Goal: Task Accomplishment & Management: Complete application form

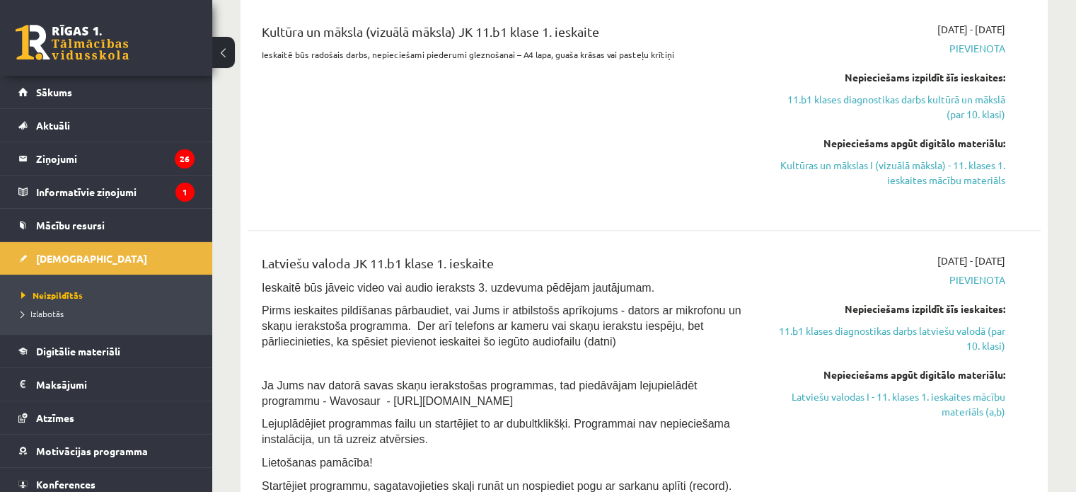
scroll to position [495, 0]
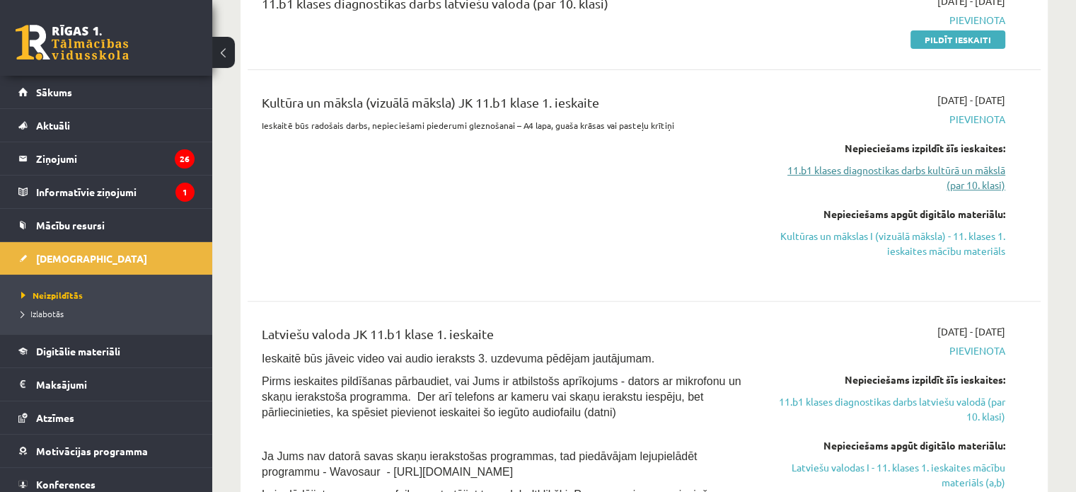
click at [889, 175] on link "11.b1 klases diagnostikas darbs kultūrā un mākslā (par 10. klasi)" at bounding box center [888, 178] width 233 height 30
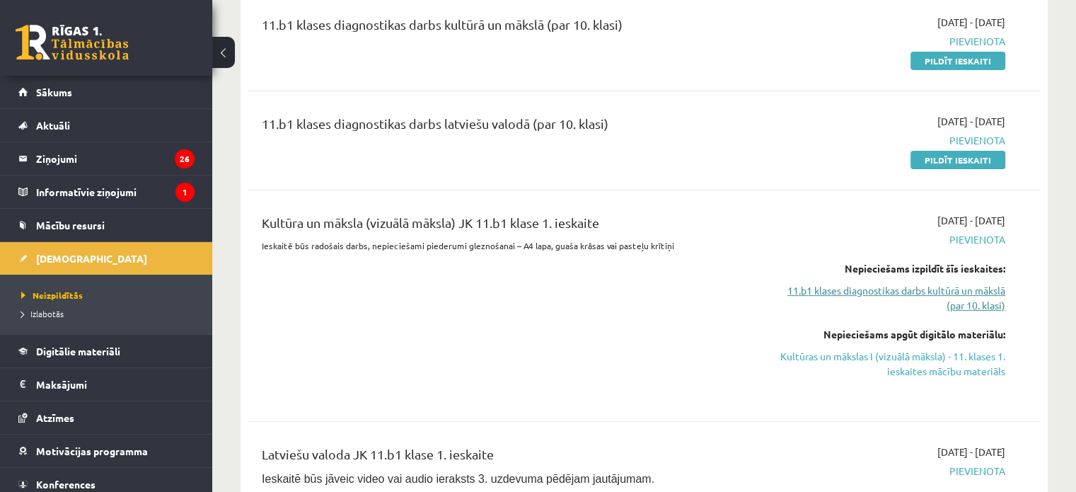
click at [934, 297] on link "11.b1 klases diagnostikas darbs kultūrā un mākslā (par 10. klasi)" at bounding box center [888, 298] width 233 height 30
click at [965, 298] on link "11.b1 klases diagnostikas darbs kultūrā un mākslā (par 10. klasi)" at bounding box center [888, 298] width 233 height 30
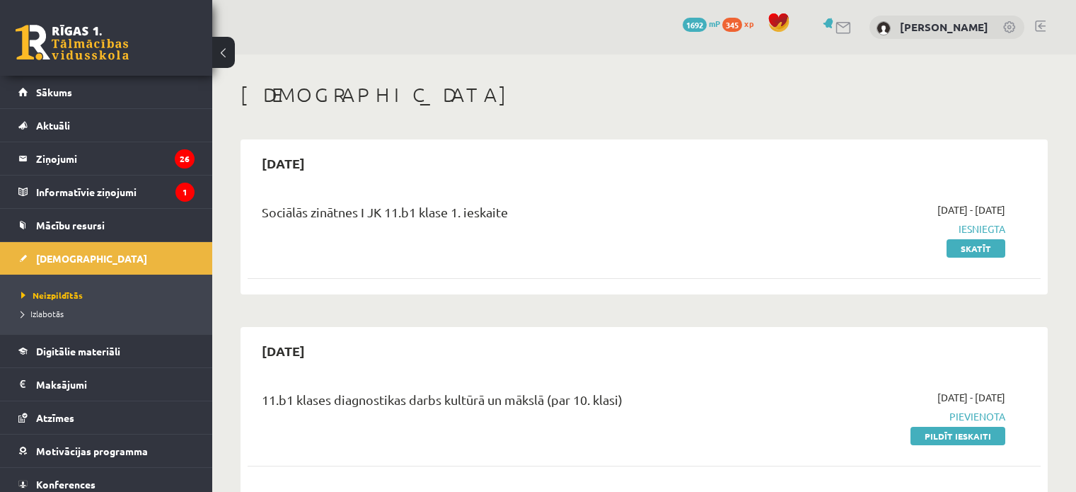
scroll to position [375, 0]
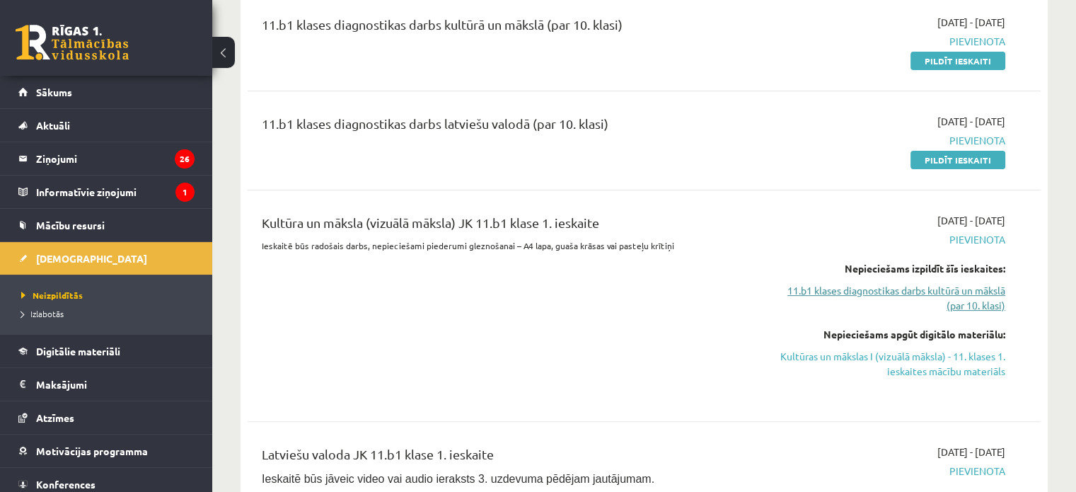
click at [850, 294] on link "11.b1 klases diagnostikas darbs kultūrā un mākslā (par 10. klasi)" at bounding box center [888, 298] width 233 height 30
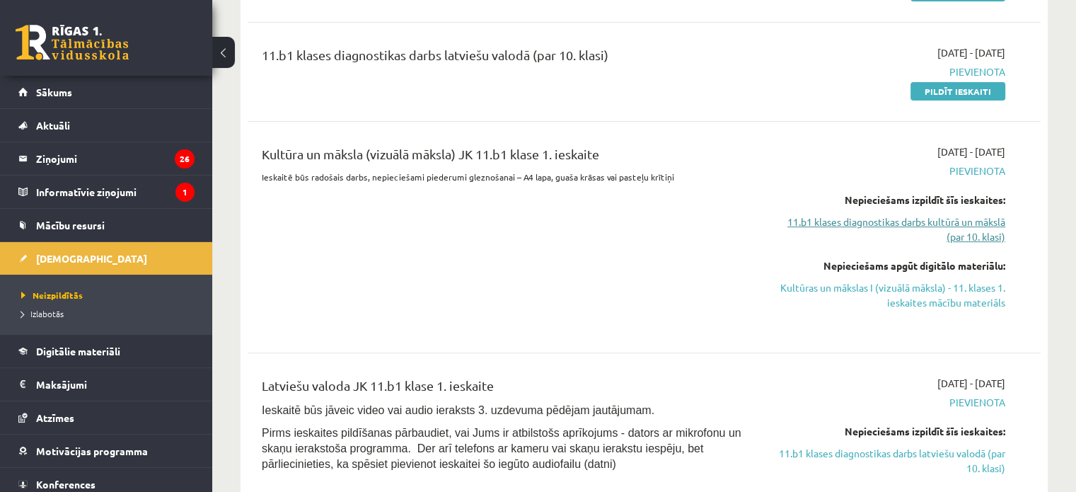
scroll to position [587, 0]
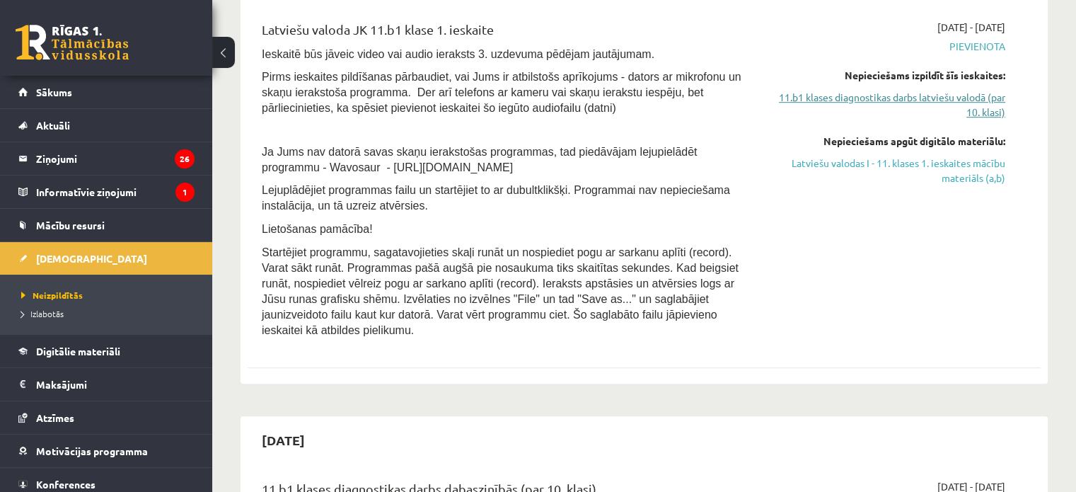
click at [877, 103] on link "11.b1 klases diagnostikas darbs latviešu valodā (par 10. klasi)" at bounding box center [888, 105] width 233 height 30
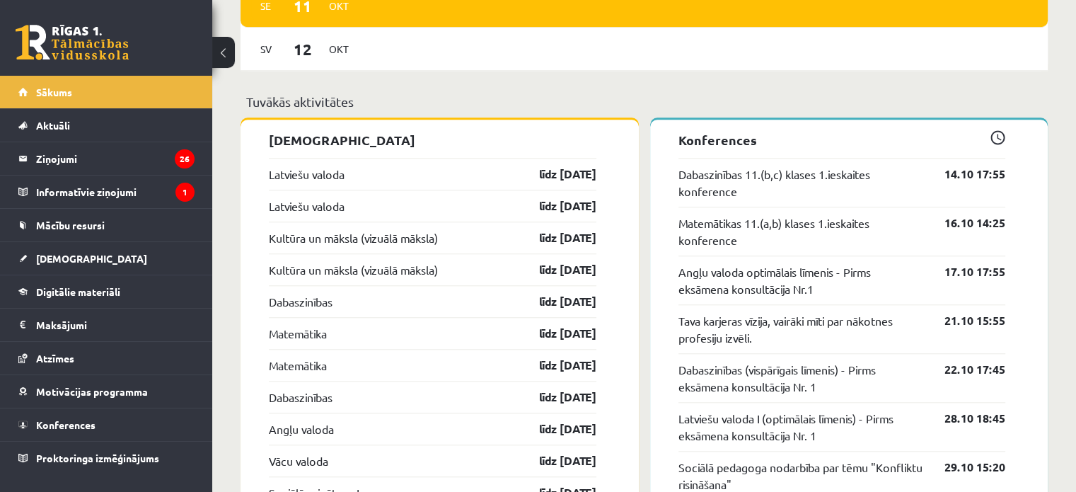
scroll to position [1344, 0]
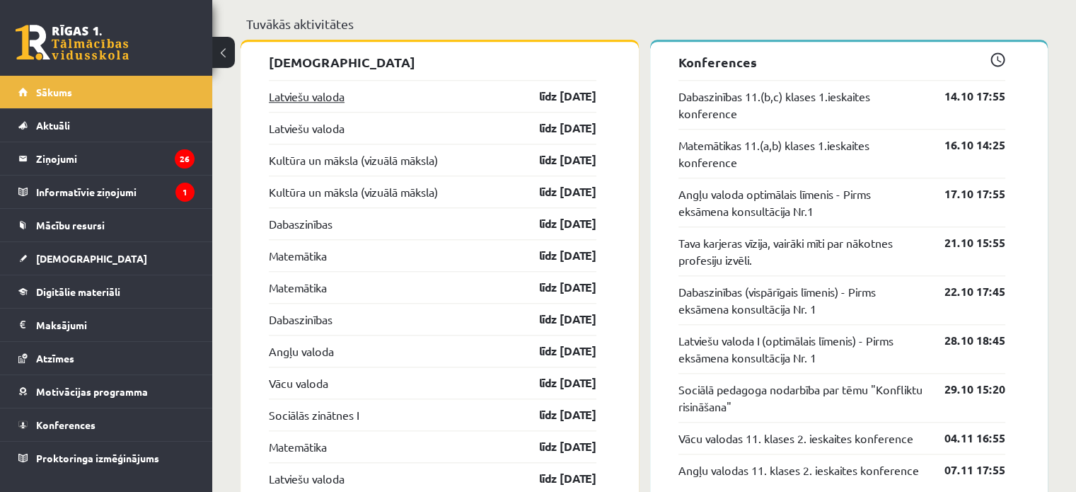
click at [333, 101] on link "Latviešu valoda" at bounding box center [307, 96] width 76 height 17
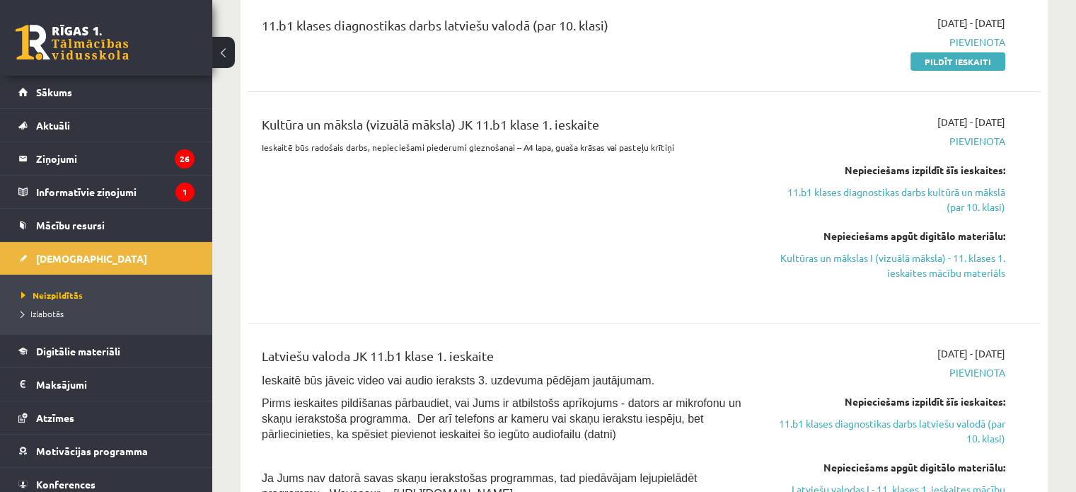
scroll to position [495, 0]
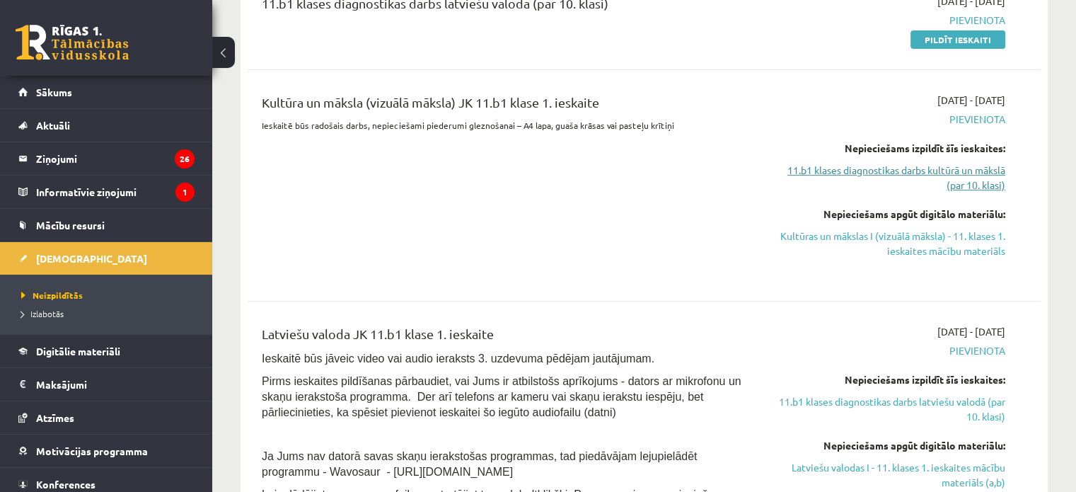
click at [833, 171] on link "11.b1 klases diagnostikas darbs kultūrā un mākslā (par 10. klasi)" at bounding box center [888, 178] width 233 height 30
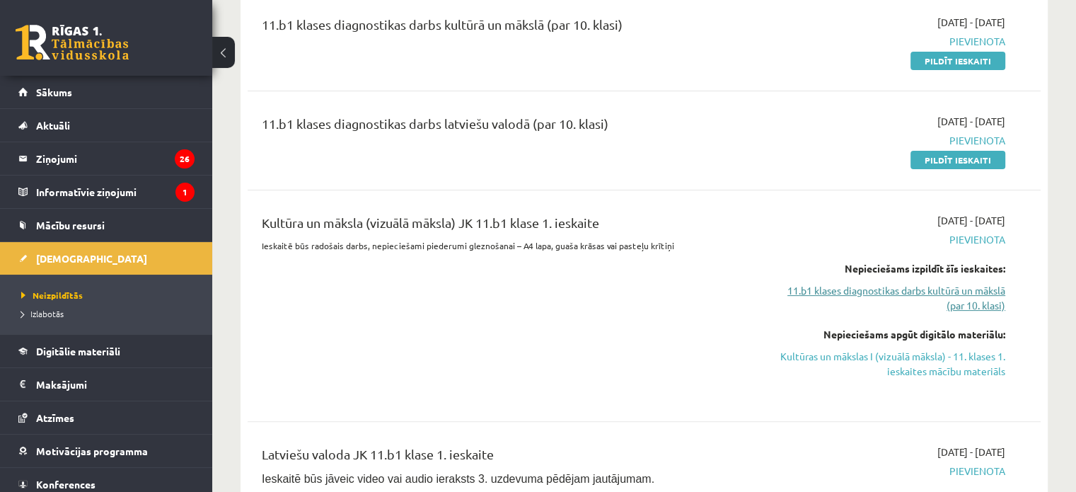
click at [886, 289] on link "11.b1 klases diagnostikas darbs kultūrā un mākslā (par 10. klasi)" at bounding box center [888, 298] width 233 height 30
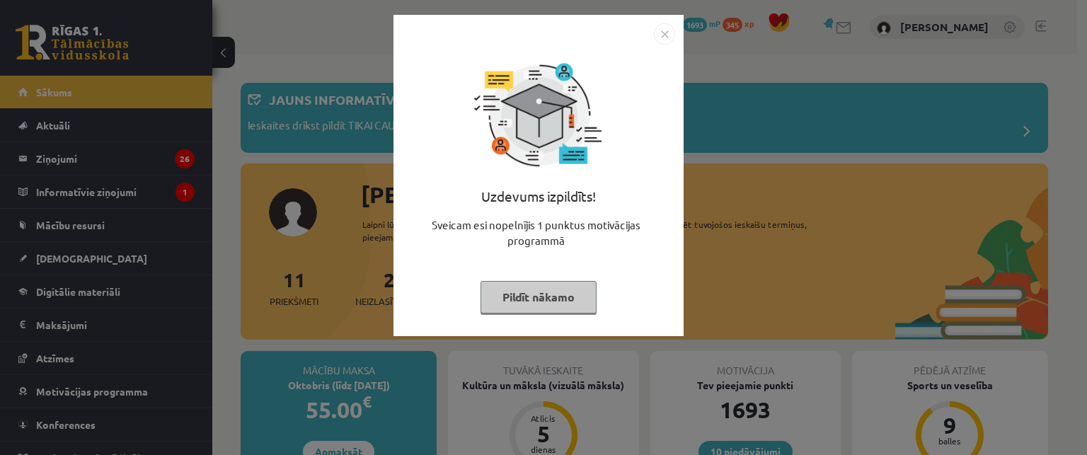
click at [556, 296] on button "Pildīt nākamo" at bounding box center [538, 297] width 116 height 33
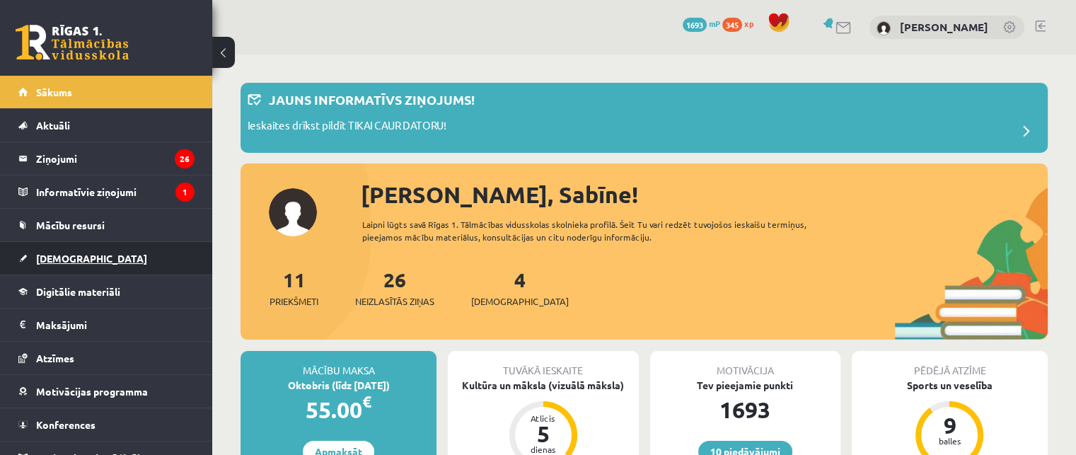
click at [57, 254] on span "[DEMOGRAPHIC_DATA]" at bounding box center [91, 258] width 111 height 13
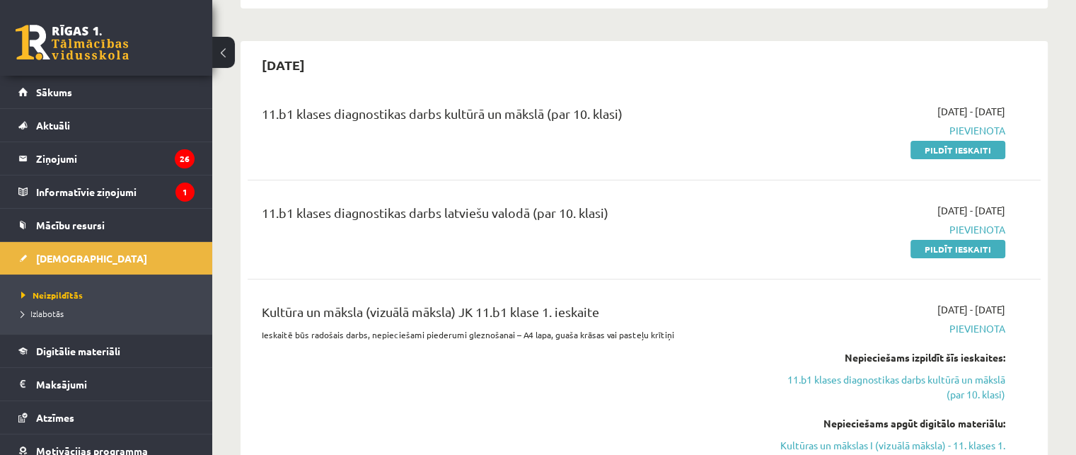
scroll to position [425, 0]
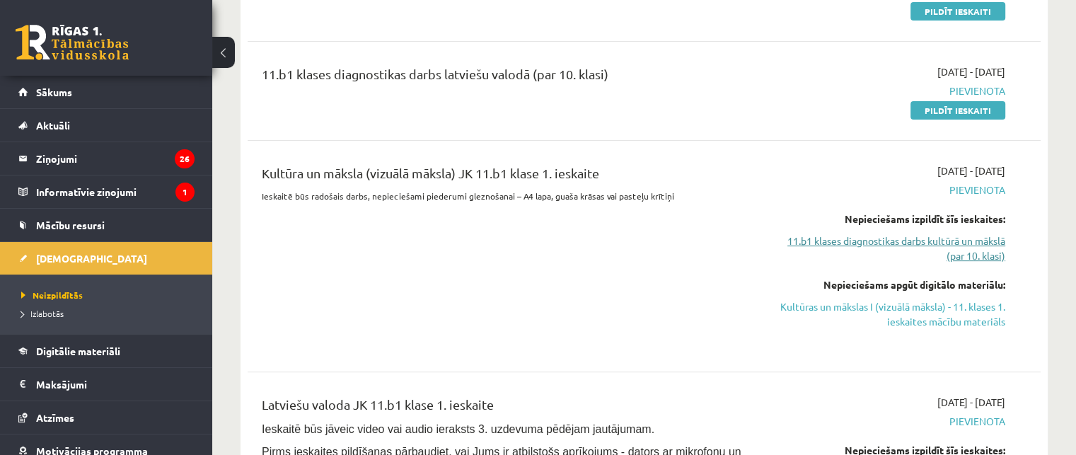
click at [885, 244] on link "11.b1 klases diagnostikas darbs kultūrā un mākslā (par 10. klasi)" at bounding box center [888, 248] width 233 height 30
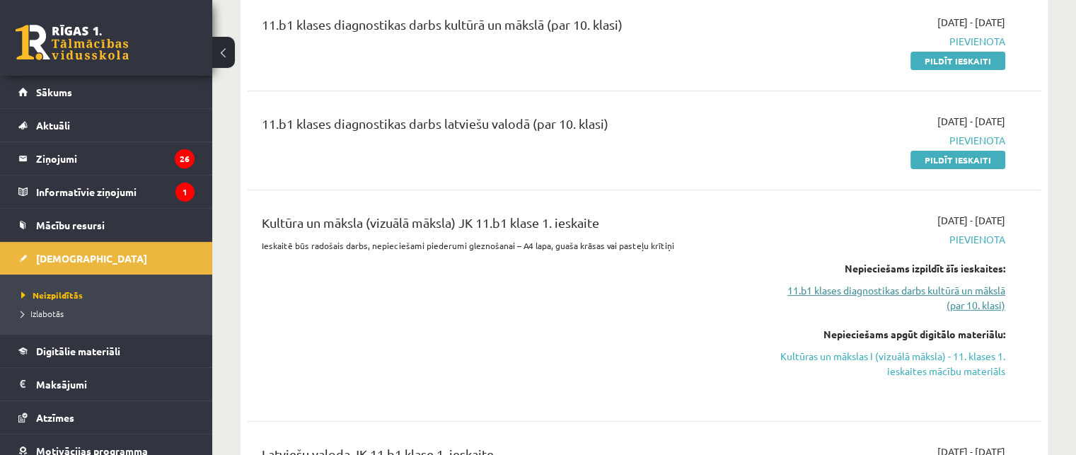
click at [892, 296] on link "11.b1 klases diagnostikas darbs kultūrā un mākslā (par 10. klasi)" at bounding box center [888, 298] width 233 height 30
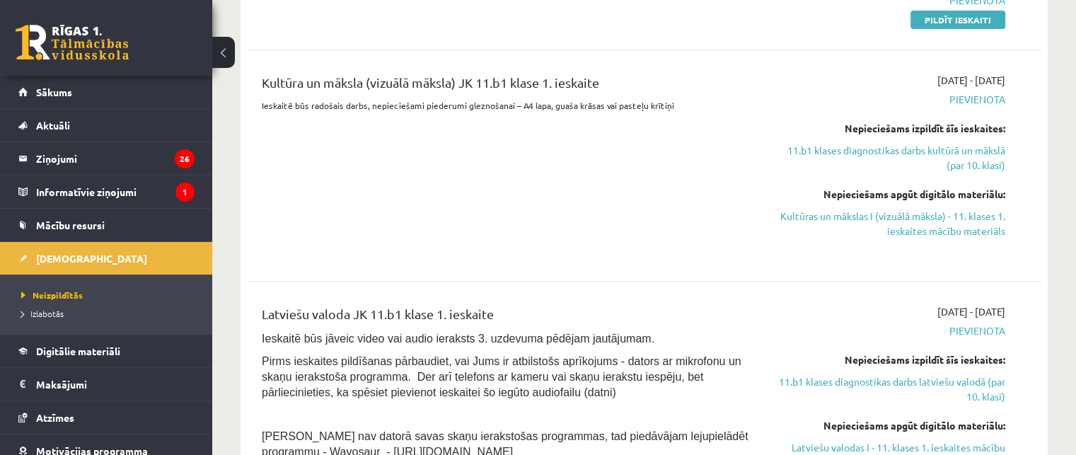
scroll to position [517, 0]
click at [906, 383] on link "11.b1 klases diagnostikas darbs latviešu valodā (par 10. klasi)" at bounding box center [888, 388] width 233 height 30
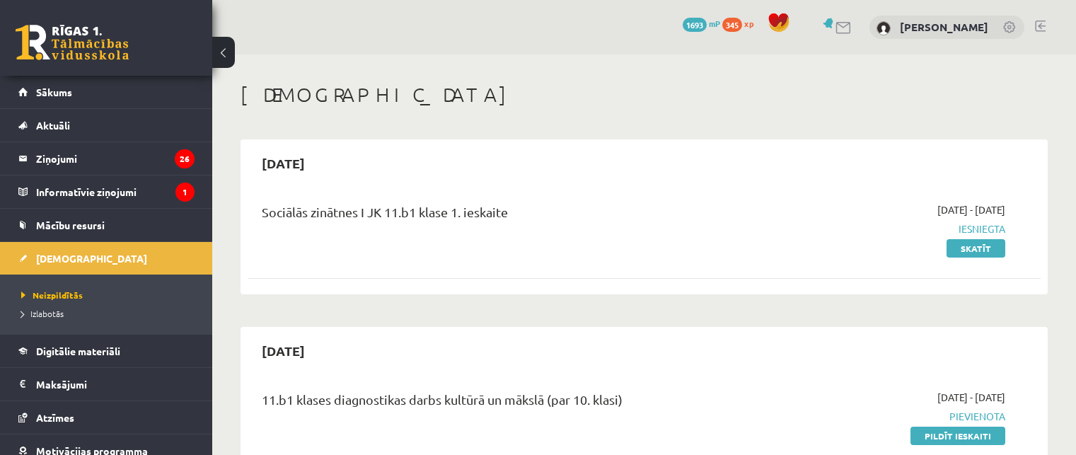
scroll to position [474, 0]
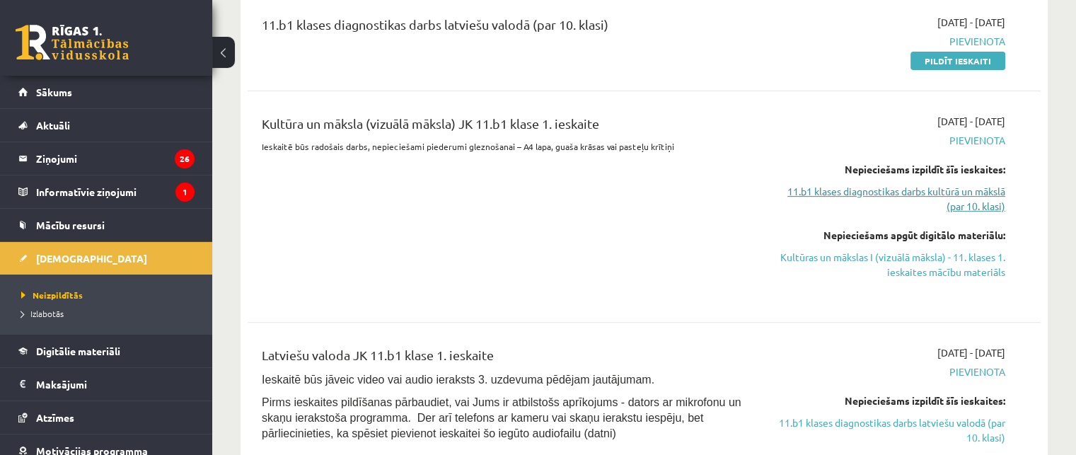
click at [886, 198] on link "11.b1 klases diagnostikas darbs kultūrā un mākslā (par 10. klasi)" at bounding box center [888, 199] width 233 height 30
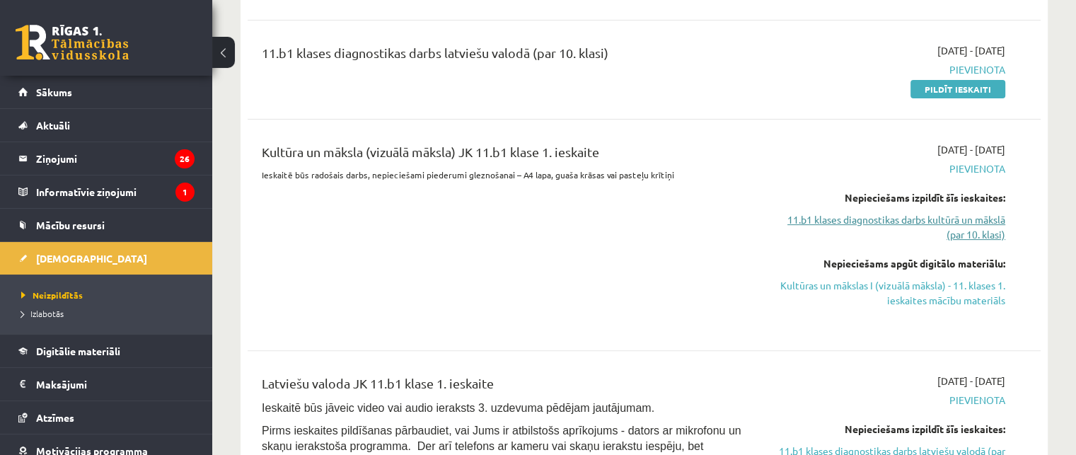
click at [853, 224] on link "11.b1 klases diagnostikas darbs kultūrā un mākslā (par 10. klasi)" at bounding box center [888, 227] width 233 height 30
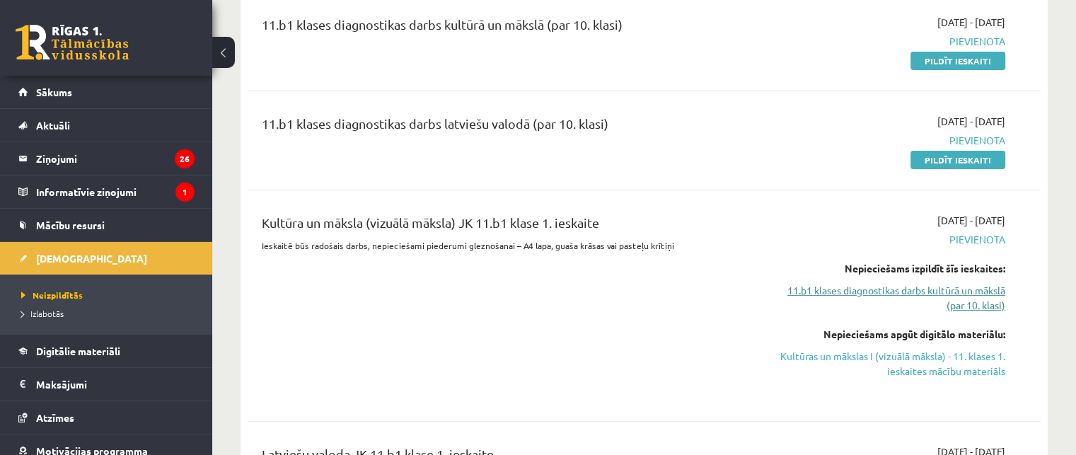
click at [877, 296] on link "11.b1 klases diagnostikas darbs kultūrā un mākslā (par 10. klasi)" at bounding box center [888, 298] width 233 height 30
click at [876, 295] on link "11.b1 klases diagnostikas darbs kultūrā un mākslā (par 10. klasi)" at bounding box center [888, 298] width 233 height 30
click at [875, 294] on link "11.b1 klases diagnostikas darbs kultūrā un mākslā (par 10. klasi)" at bounding box center [888, 298] width 233 height 30
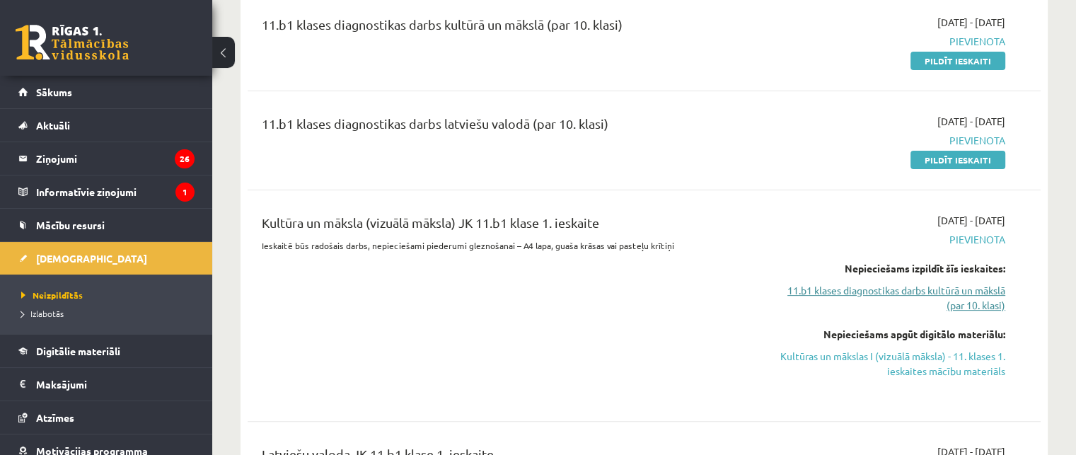
click at [875, 294] on link "11.b1 klases diagnostikas darbs kultūrā un mākslā (par 10. klasi)" at bounding box center [888, 298] width 233 height 30
click at [874, 289] on link "11.b1 klases diagnostikas darbs kultūrā un mākslā (par 10. klasi)" at bounding box center [888, 298] width 233 height 30
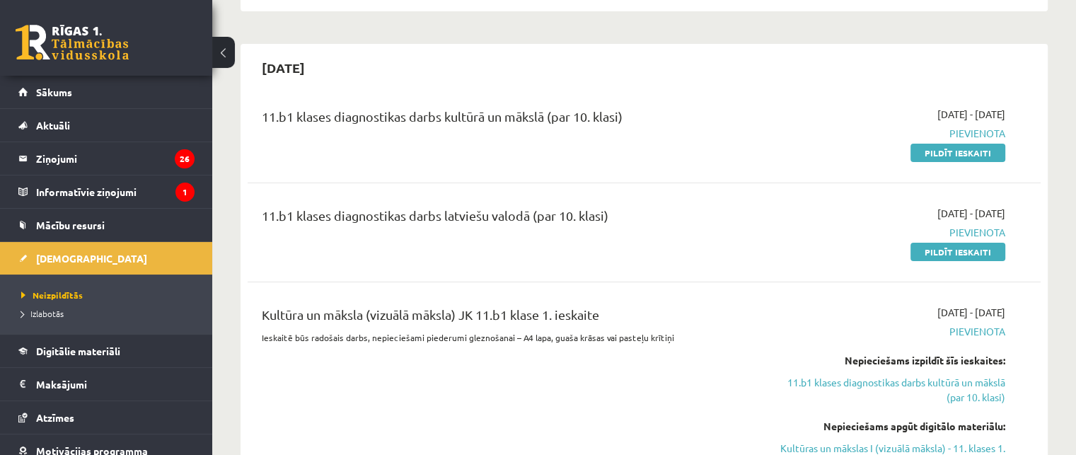
scroll to position [495, 0]
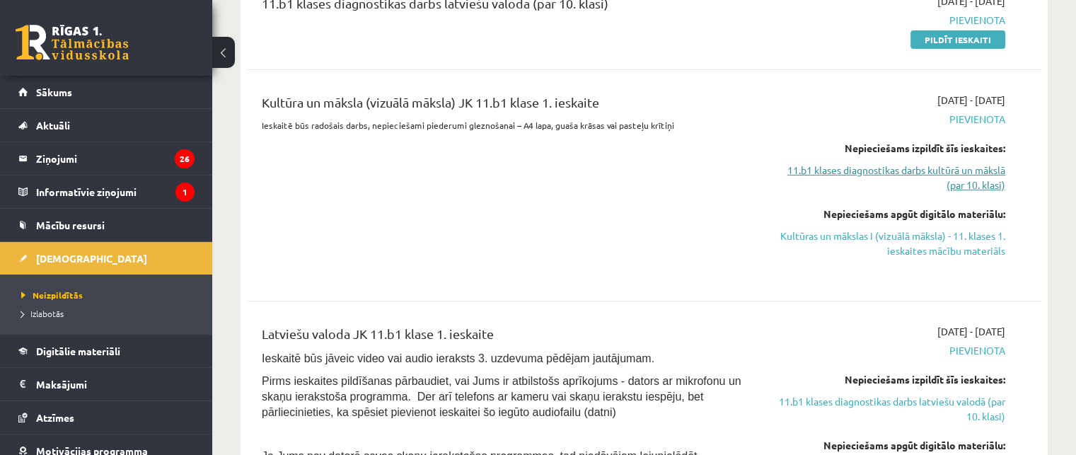
click at [826, 166] on link "11.b1 klases diagnostikas darbs kultūrā un mākslā (par 10. klasi)" at bounding box center [888, 178] width 233 height 30
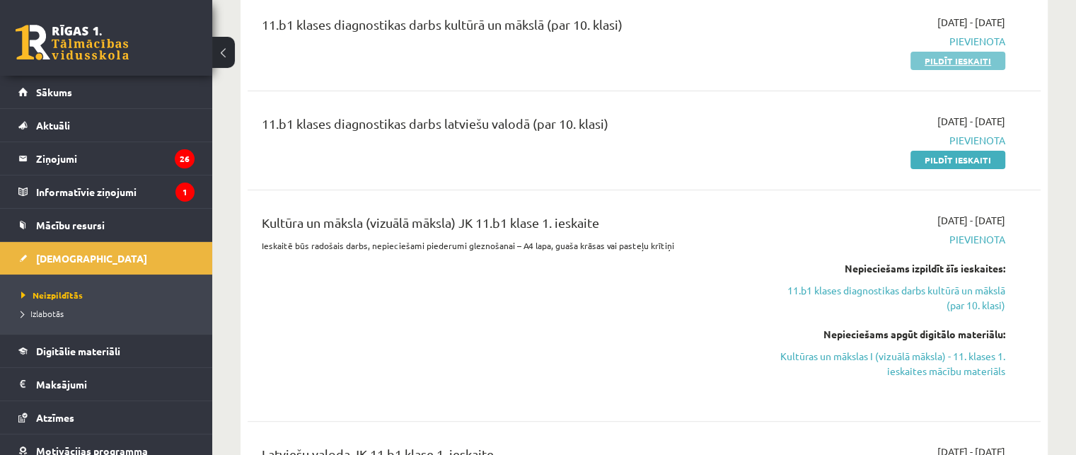
click at [928, 59] on link "Pildīt ieskaiti" at bounding box center [958, 61] width 95 height 18
click at [959, 57] on link "Pildīt ieskaiti" at bounding box center [958, 61] width 95 height 18
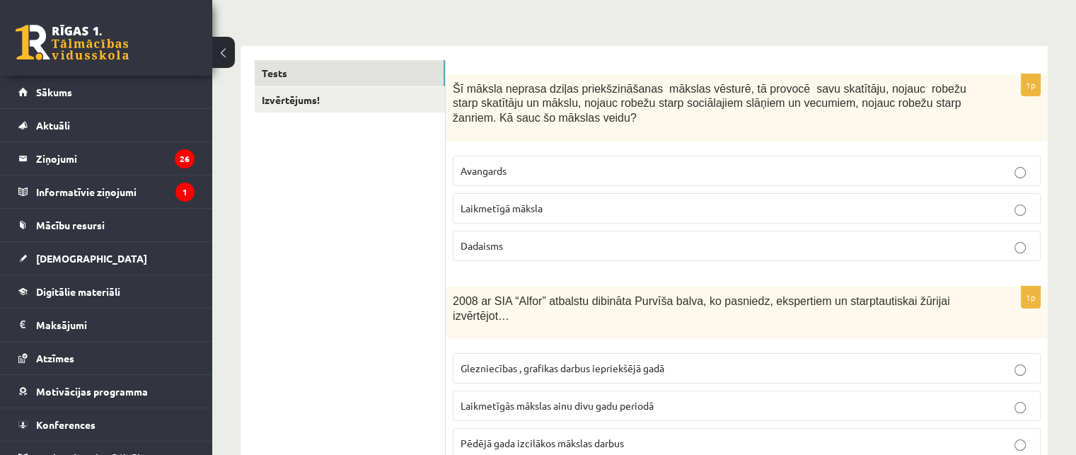
scroll to position [212, 0]
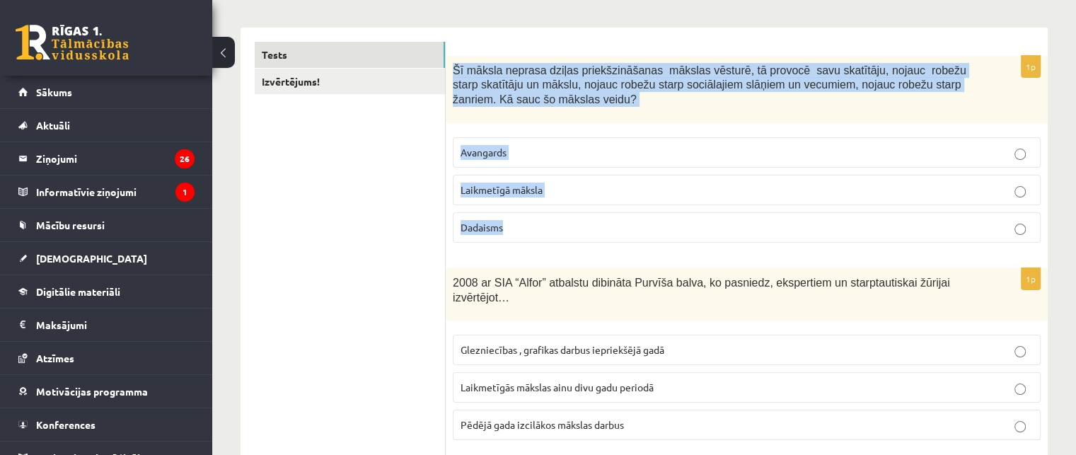
drag, startPoint x: 453, startPoint y: 67, endPoint x: 579, endPoint y: 218, distance: 196.9
click at [579, 218] on div "1p Šī māksla neprasa dziļas priekšzināšanas mākslas vēsturē, tā provocē savu sk…" at bounding box center [747, 155] width 602 height 198
copy div "Šī māksla neprasa dziļas priekšzināšanas mākslas vēsturē, tā provocē savu skatī…"
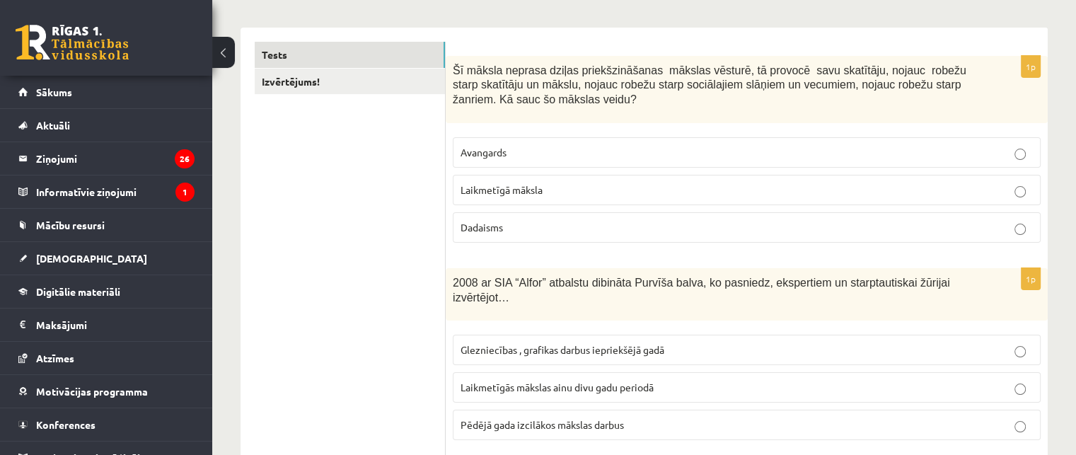
click at [565, 180] on label "Laikmetīgā māksla" at bounding box center [747, 190] width 588 height 30
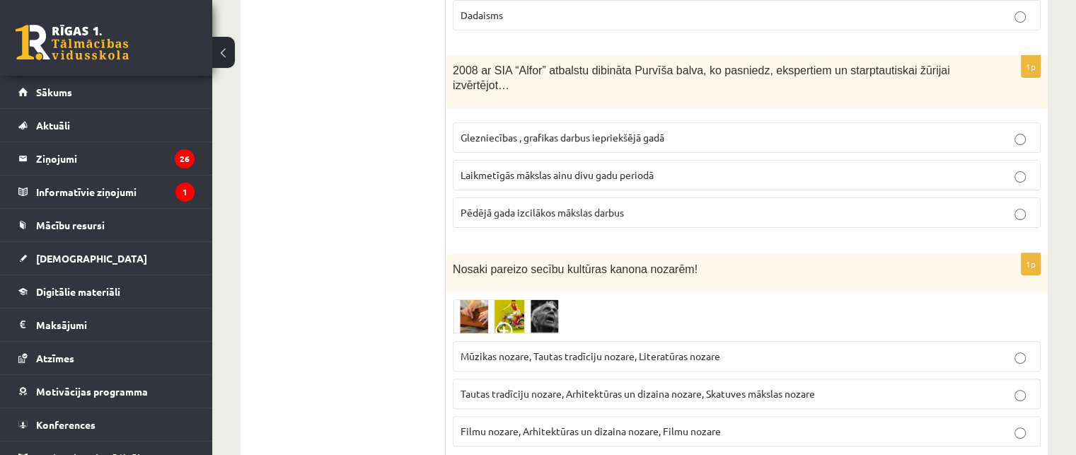
scroll to position [495, 0]
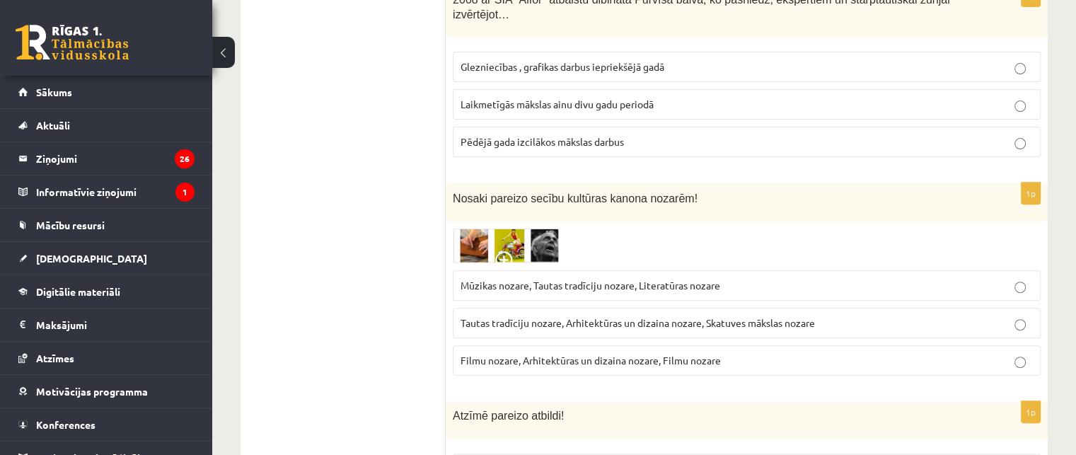
click at [512, 251] on span at bounding box center [506, 262] width 23 height 23
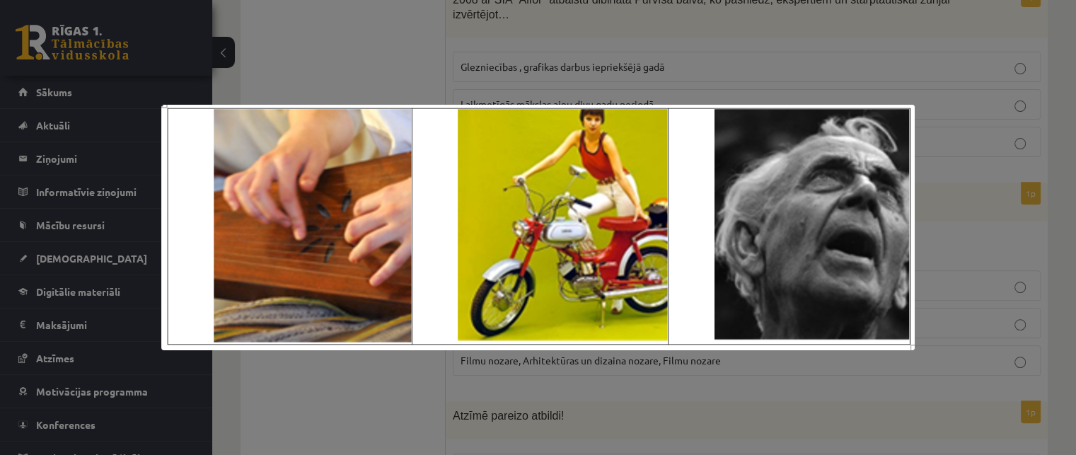
click at [381, 376] on div at bounding box center [538, 227] width 1076 height 455
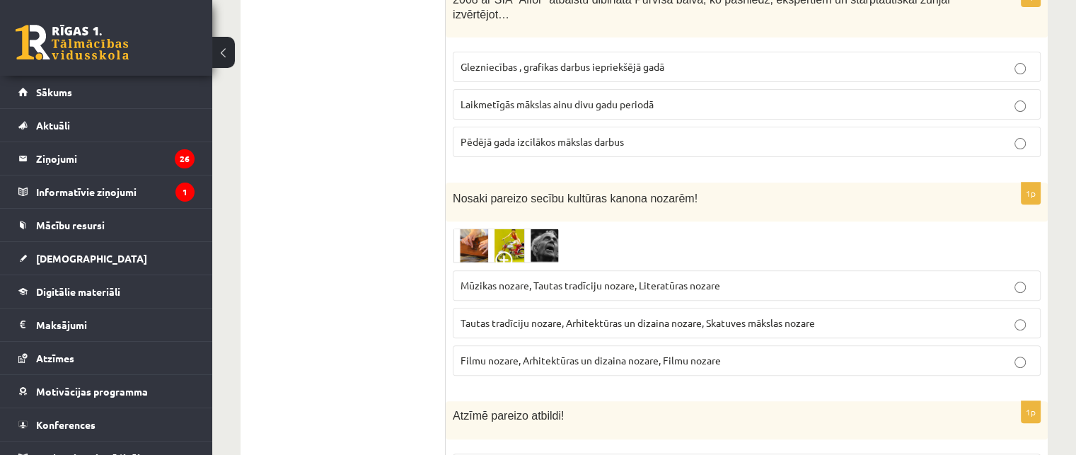
click at [504, 229] on img at bounding box center [506, 246] width 106 height 35
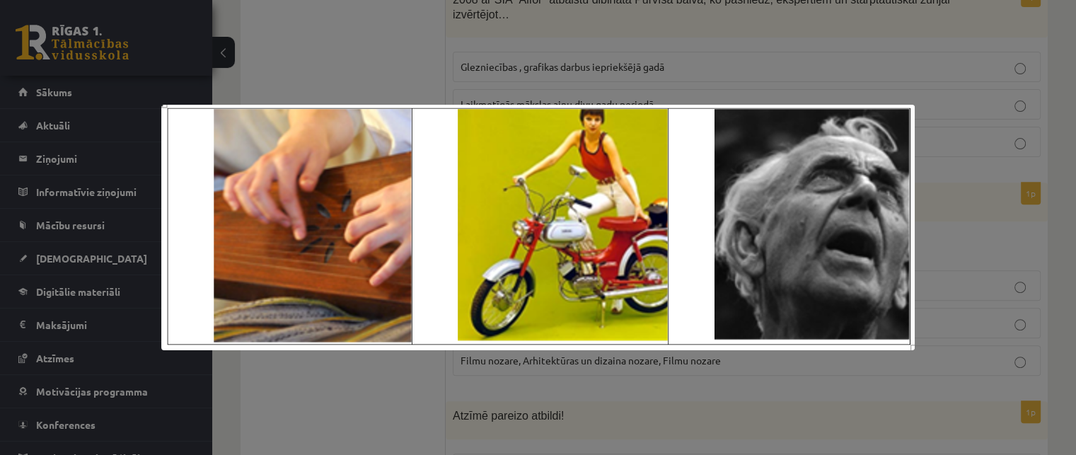
click at [403, 390] on div at bounding box center [538, 227] width 1076 height 455
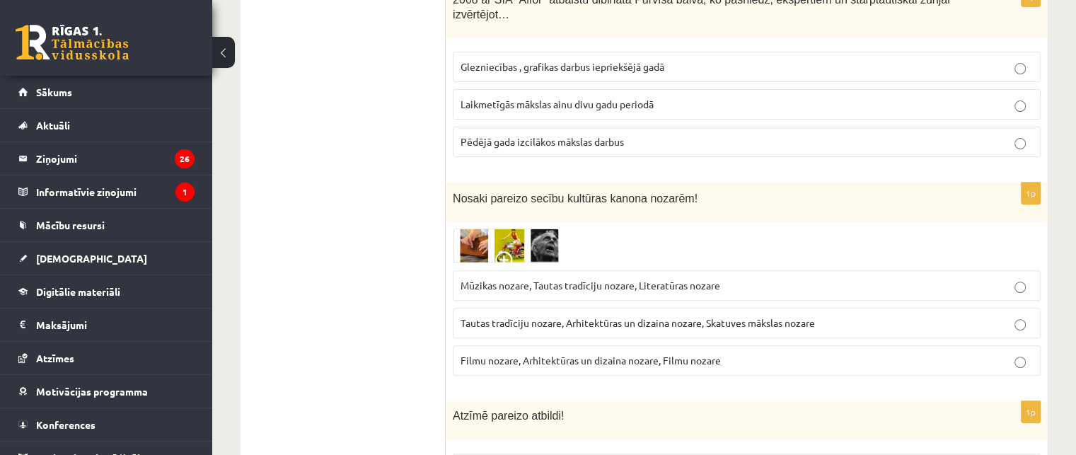
click at [500, 279] on span "Mūzikas nozare, Tautas tradīciju nozare, Literatūras nozare" at bounding box center [591, 285] width 260 height 13
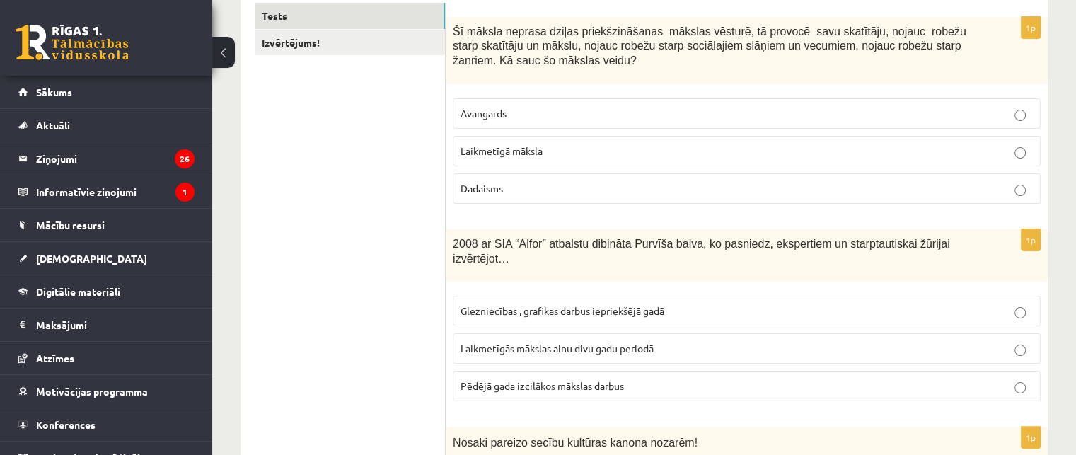
scroll to position [283, 0]
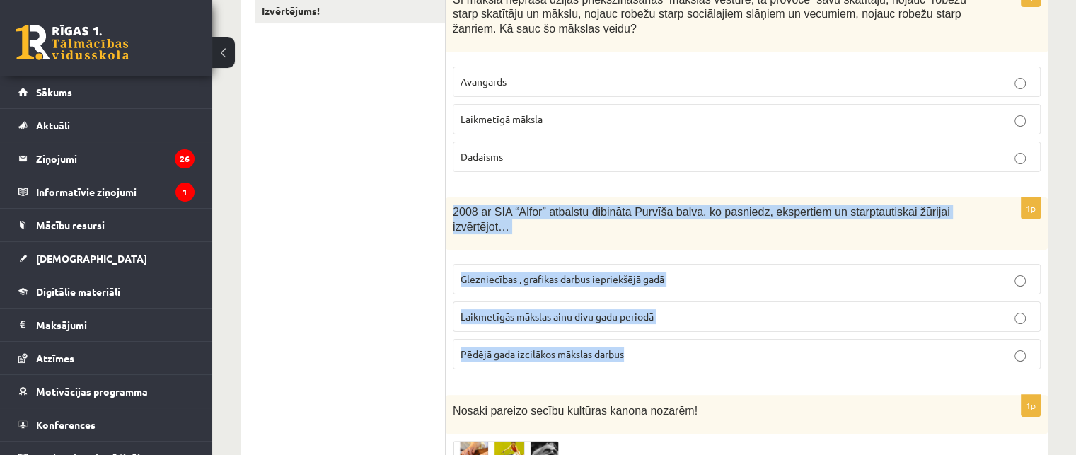
drag, startPoint x: 451, startPoint y: 206, endPoint x: 652, endPoint y: 336, distance: 240.0
click at [652, 336] on div "1p 2008 ar SIA “Alfor” atbalstu dibināta Purvīša balva, ko pasniedz, ekspertiem…" at bounding box center [747, 289] width 602 height 184
copy div "2008 ar SIA “Alfor” atbalstu dibināta Purvīša balva, ko pasniedz, ekspertiem un…"
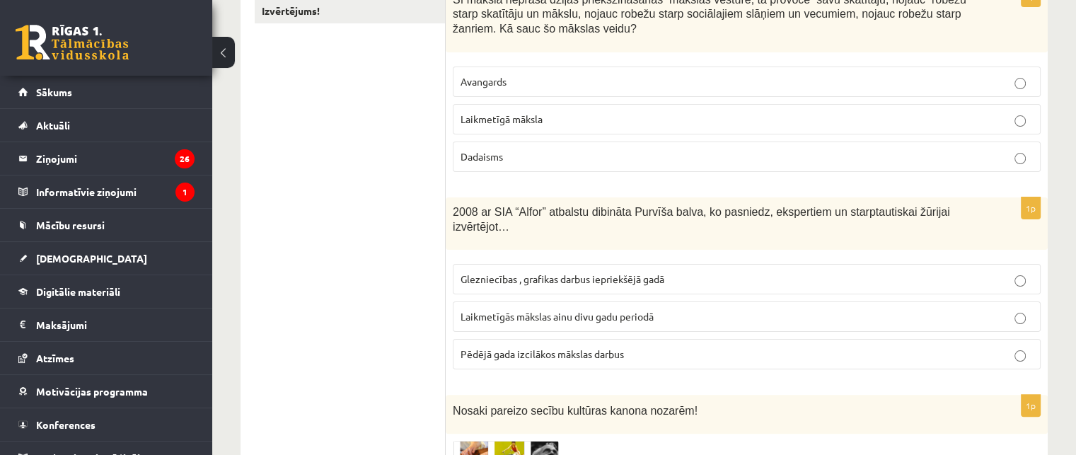
drag, startPoint x: 376, startPoint y: 393, endPoint x: 383, endPoint y: 388, distance: 8.1
click at [498, 310] on span "Laikmetīgās mākslas ainu divu gadu periodā" at bounding box center [557, 316] width 193 height 13
click at [580, 310] on span "Laikmetīgās mākslas ainu divu gadu periodā" at bounding box center [557, 316] width 193 height 13
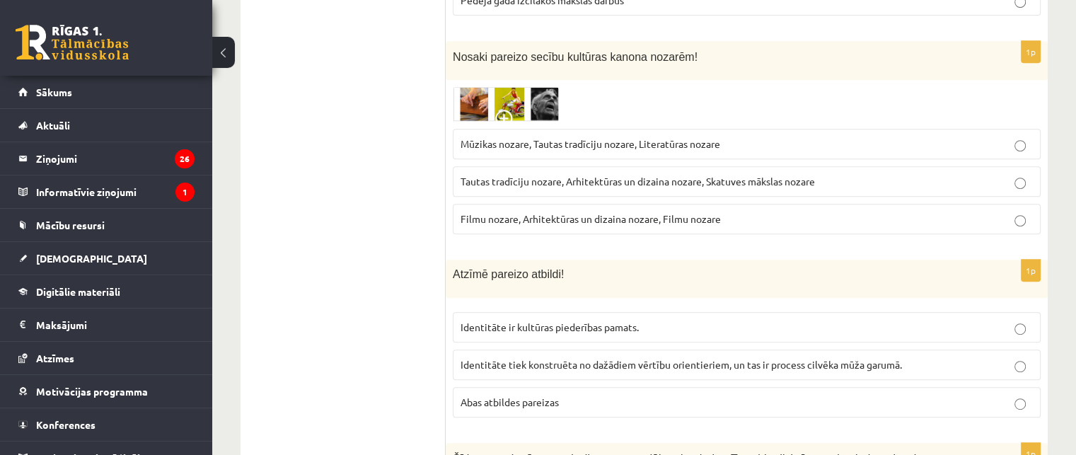
scroll to position [708, 0]
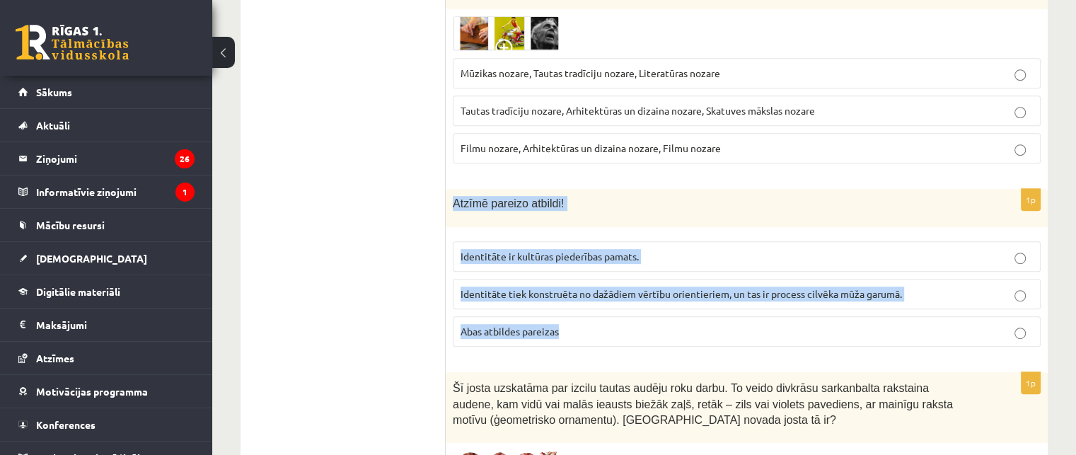
drag, startPoint x: 451, startPoint y: 182, endPoint x: 574, endPoint y: 321, distance: 185.4
click at [574, 321] on div "1p Atzīmē pareizo atbildi! Identitāte ir kultūras piederības pamats. Identitāte…" at bounding box center [747, 273] width 602 height 169
copy div "Atzīmē pareizo atbildi! Identitāte ir kultūras piederības pamats. Identitāte ti…"
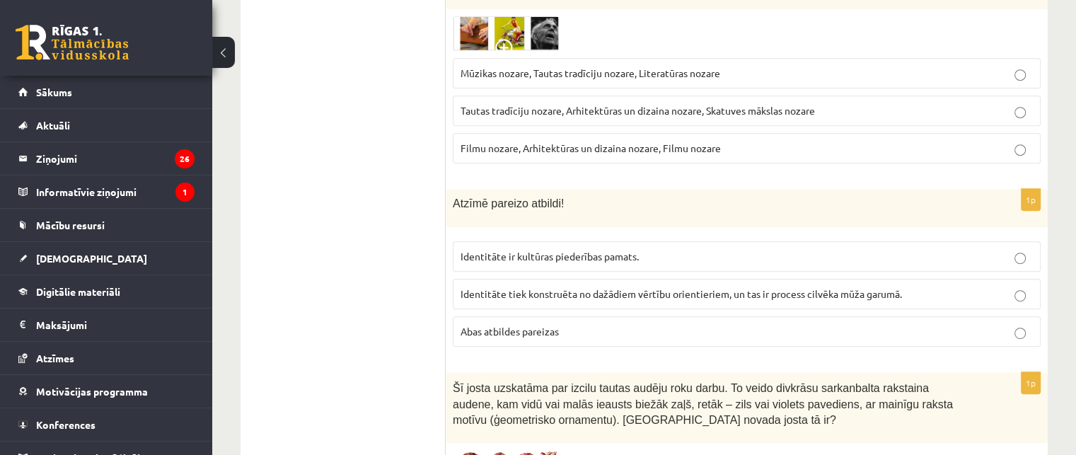
click at [518, 325] on span "Abas atbildes pareizas" at bounding box center [510, 331] width 98 height 13
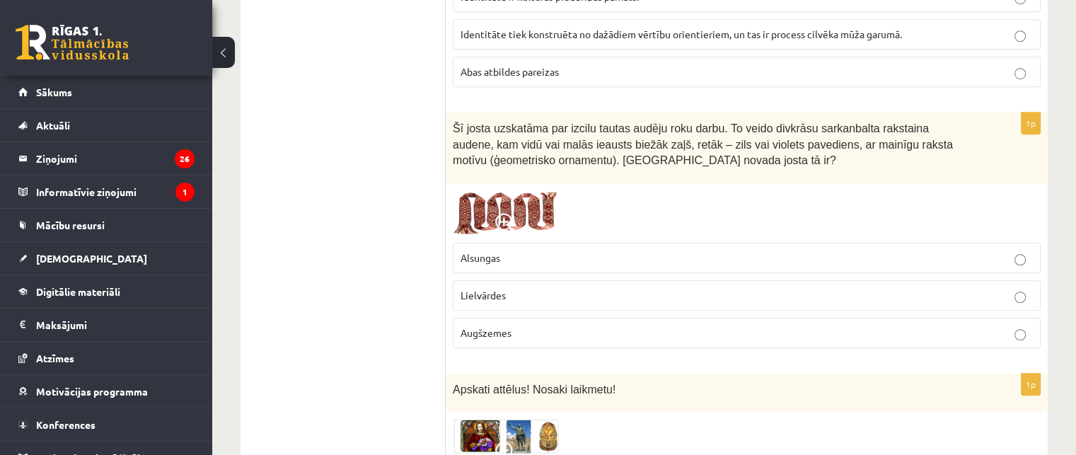
scroll to position [991, 0]
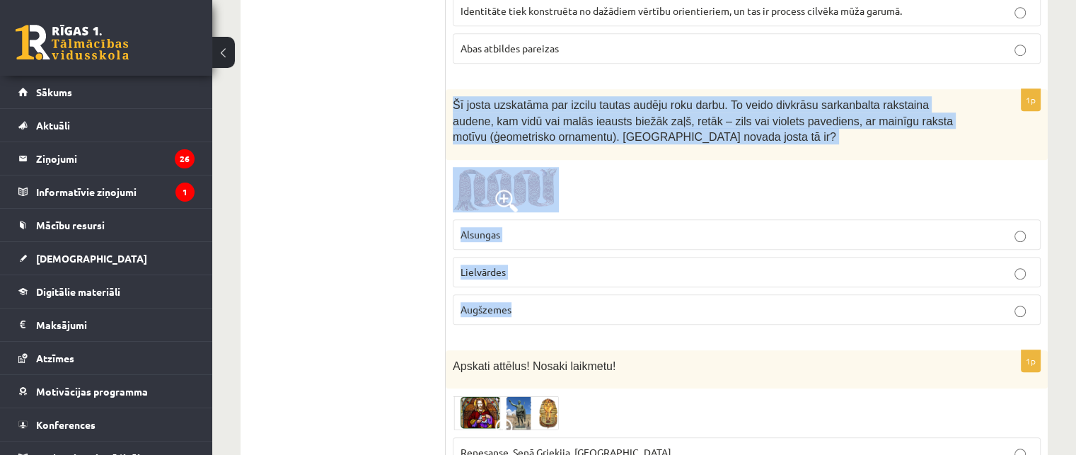
drag, startPoint x: 453, startPoint y: 76, endPoint x: 605, endPoint y: 297, distance: 268.7
click at [605, 297] on div "1p Šī josta uzskatāma par izcilu tautas audēju roku darbu. To veido divkrāsu sa…" at bounding box center [747, 212] width 602 height 247
copy div "Šī josta uzskatāma par izcilu tautas audēju roku darbu. To veido divkrāsu sarka…"
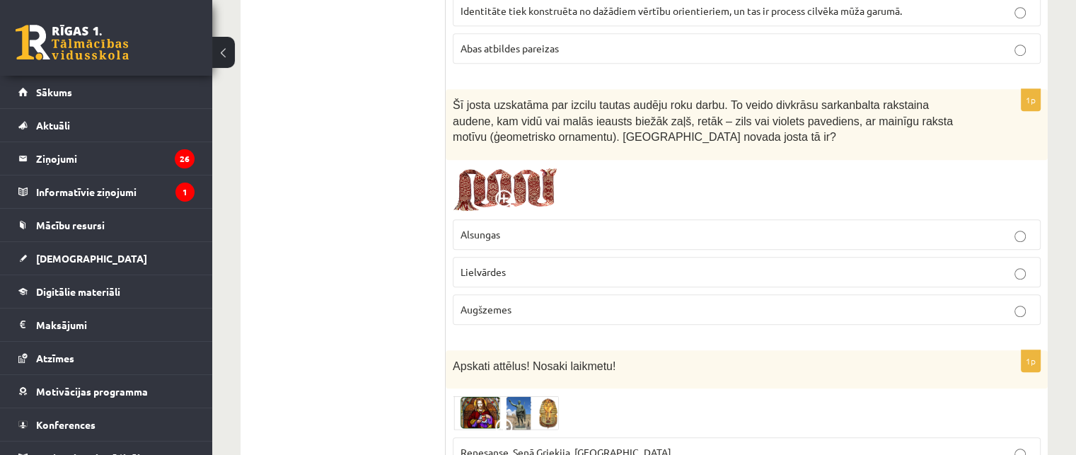
click at [545, 257] on label "Lielvārdes" at bounding box center [747, 272] width 588 height 30
click at [481, 167] on img at bounding box center [506, 189] width 106 height 45
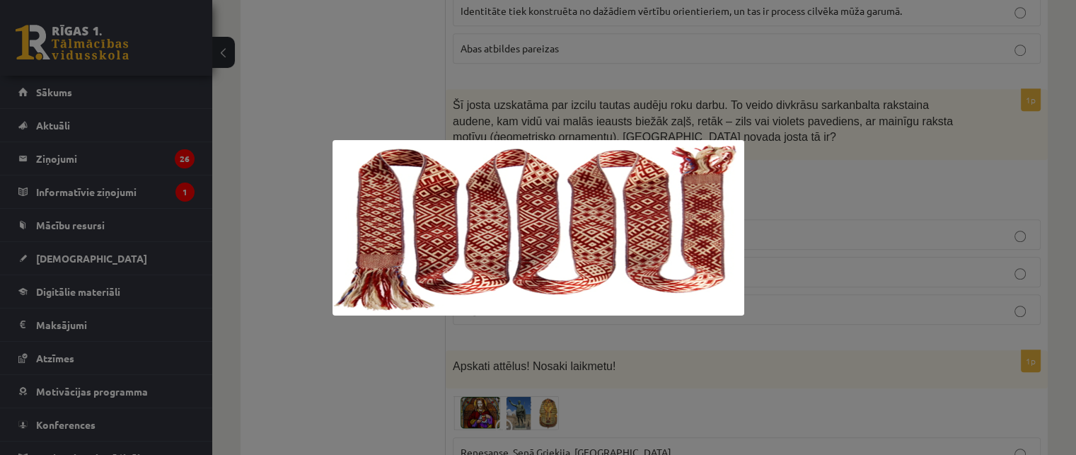
click at [361, 87] on div at bounding box center [538, 227] width 1076 height 455
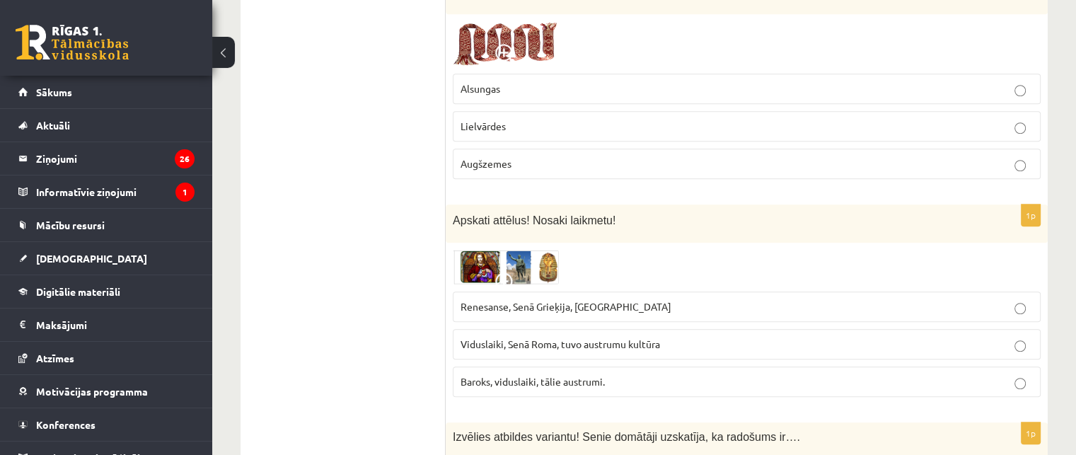
scroll to position [1061, 0]
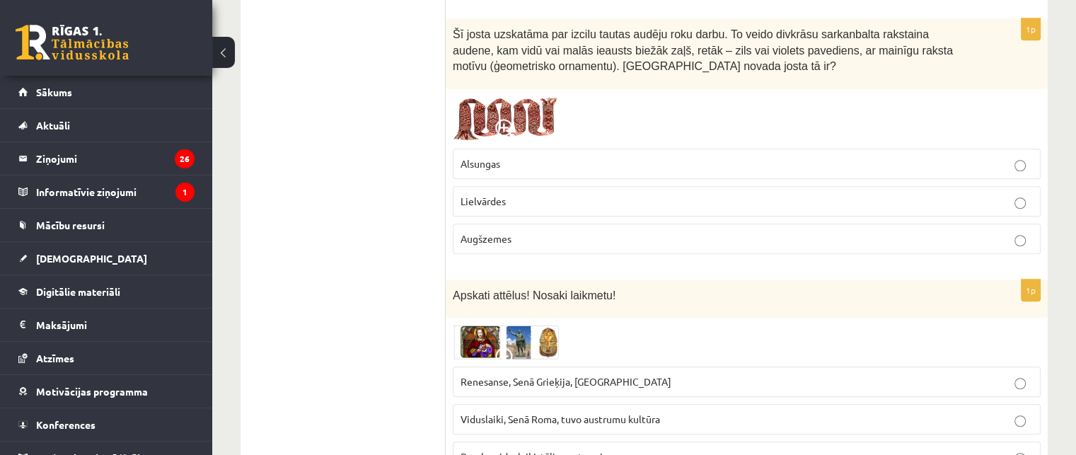
click at [507, 96] on img at bounding box center [506, 118] width 106 height 45
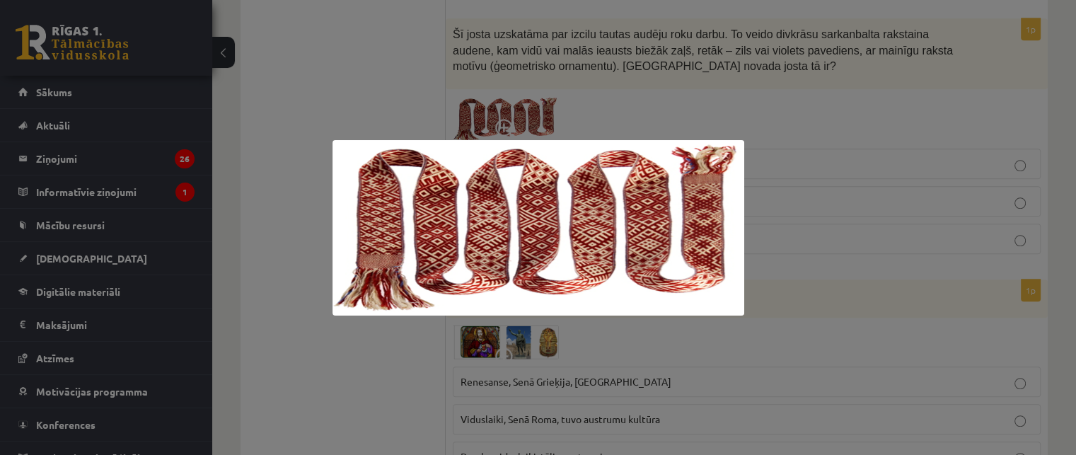
click at [437, 92] on div at bounding box center [538, 227] width 1076 height 455
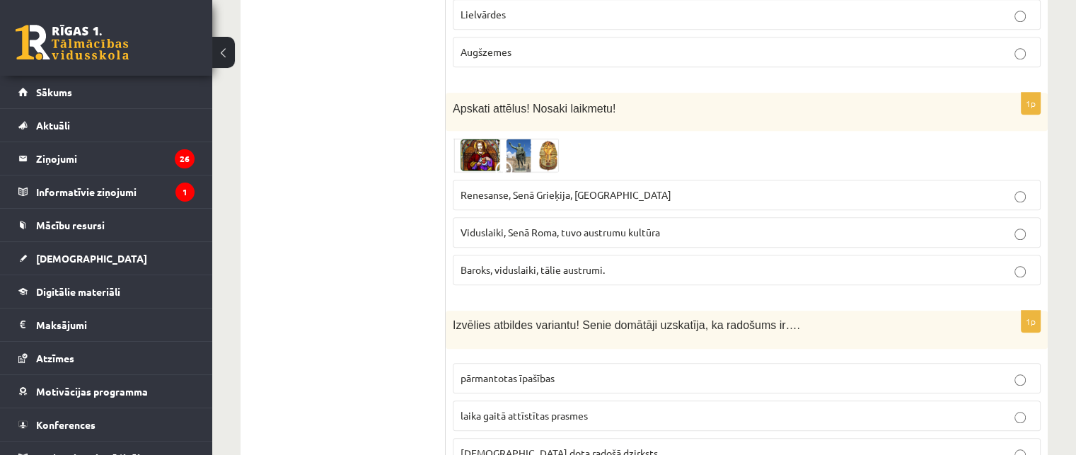
scroll to position [1274, 0]
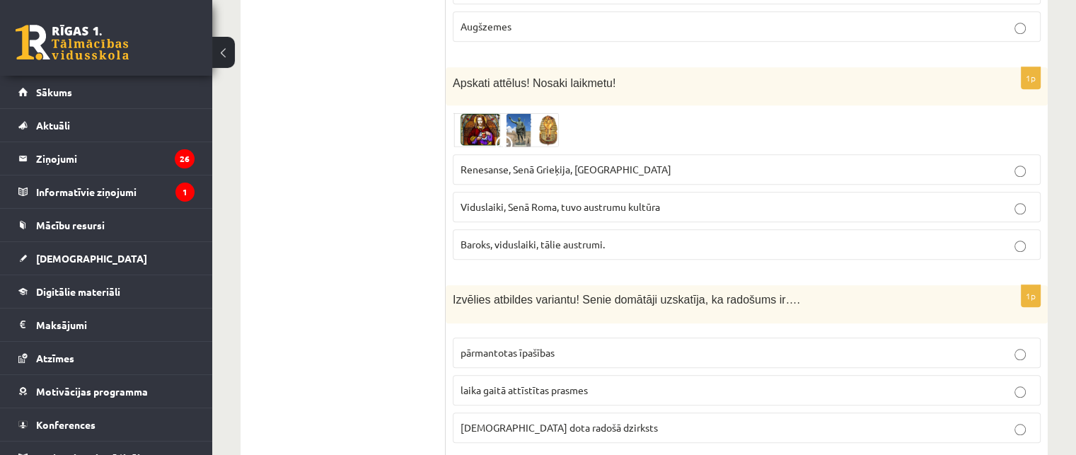
click at [509, 112] on img at bounding box center [506, 129] width 106 height 34
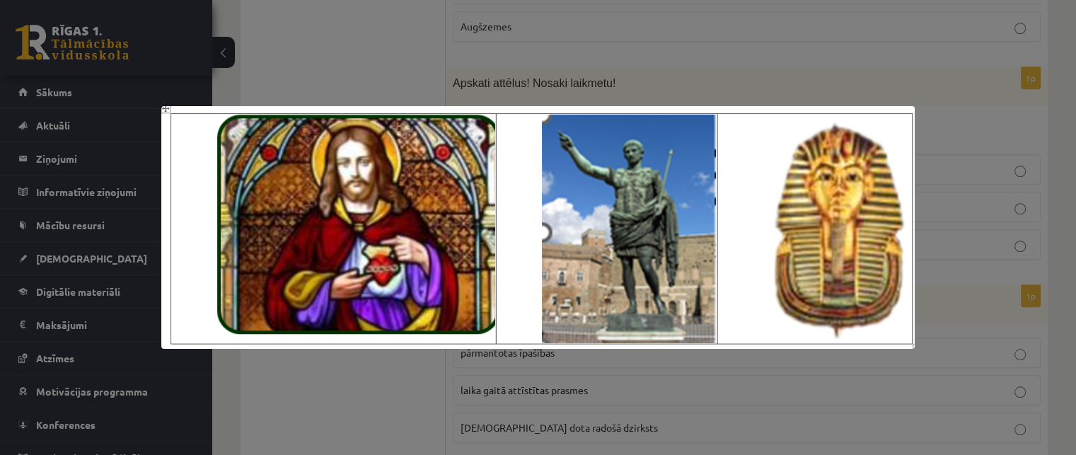
click at [400, 70] on div at bounding box center [538, 227] width 1076 height 455
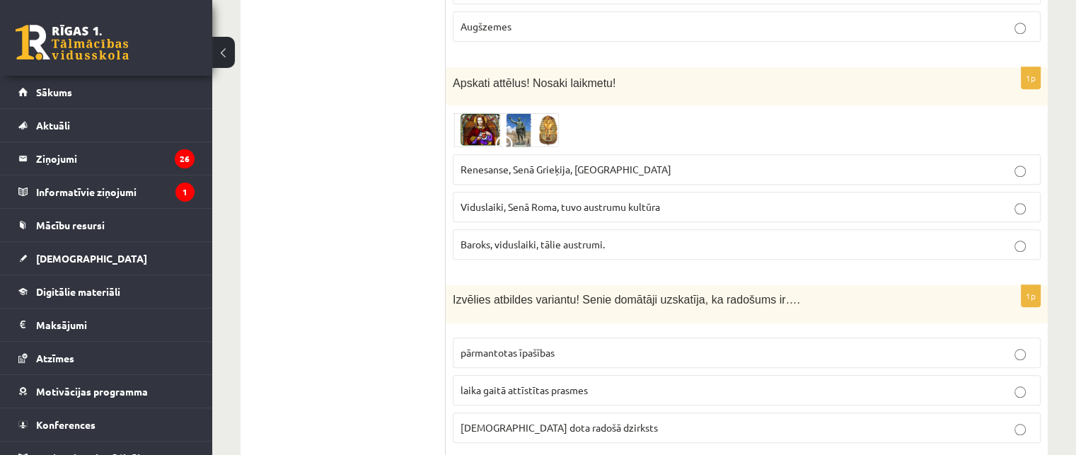
click at [492, 115] on img at bounding box center [506, 129] width 106 height 34
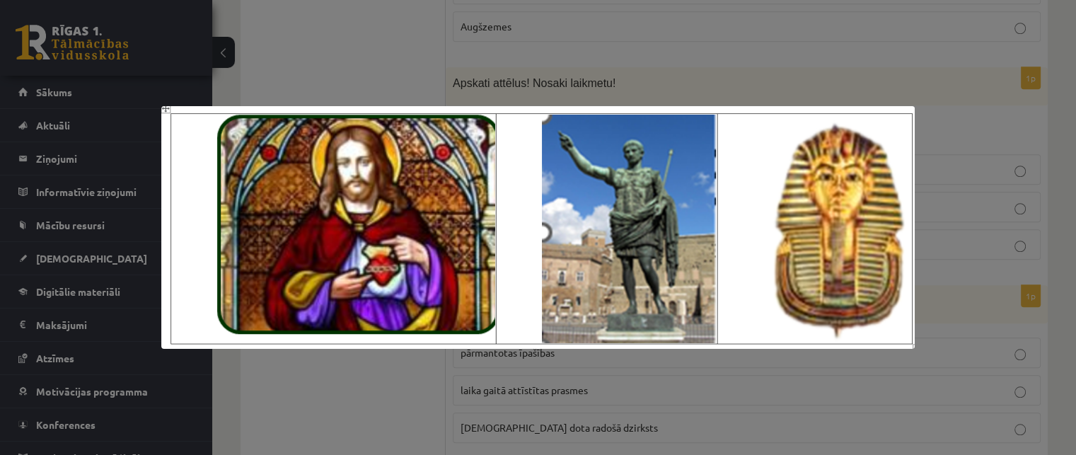
click at [429, 77] on div at bounding box center [538, 227] width 1076 height 455
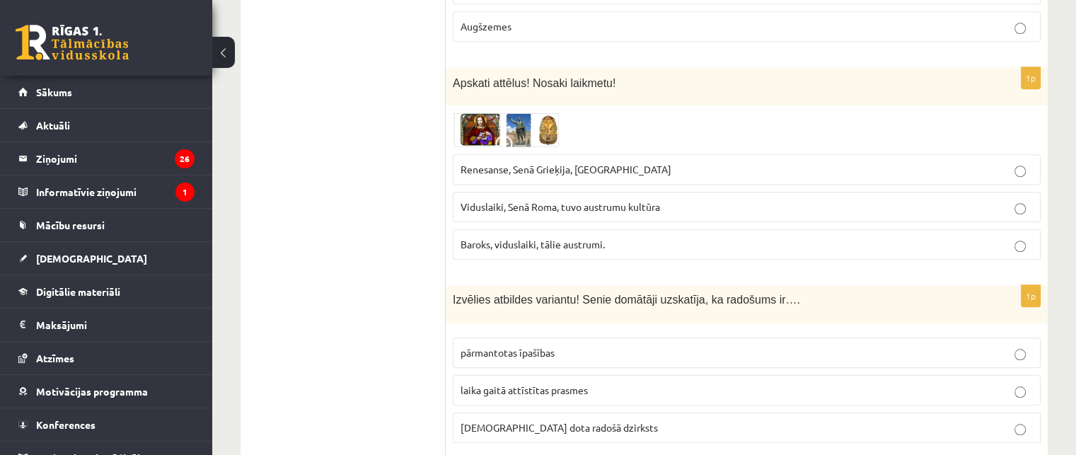
click at [568, 163] on span "Renesanse, Senā Grieķija, Ēģipte" at bounding box center [566, 169] width 211 height 13
click at [522, 124] on img at bounding box center [506, 129] width 106 height 34
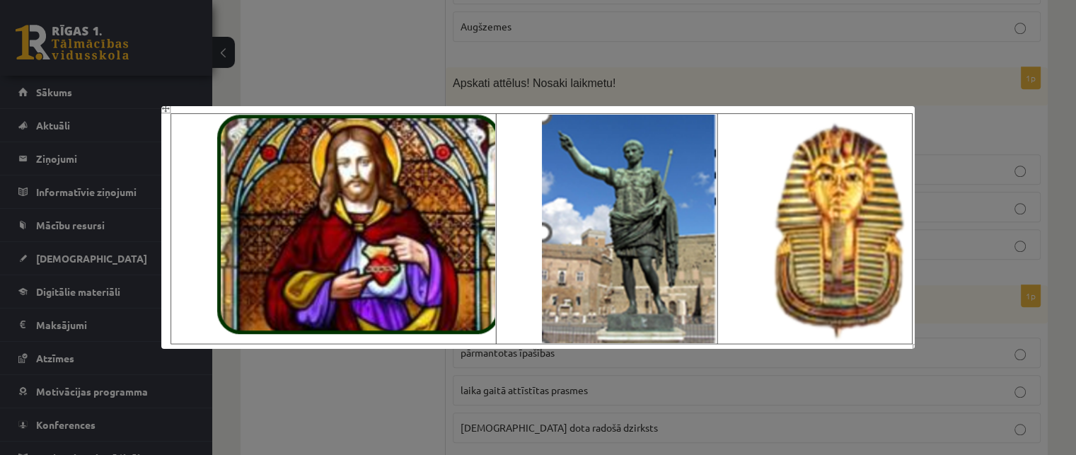
click at [417, 81] on div at bounding box center [538, 227] width 1076 height 455
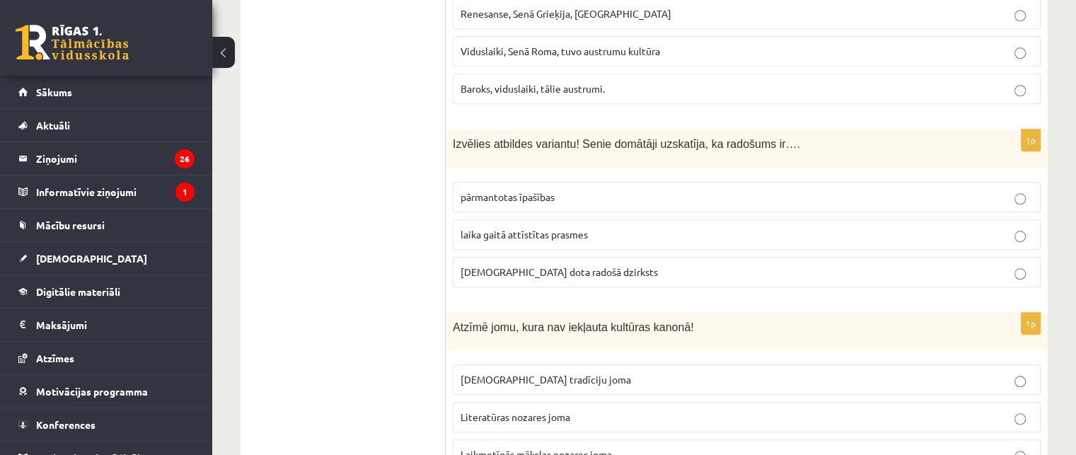
scroll to position [1486, 0]
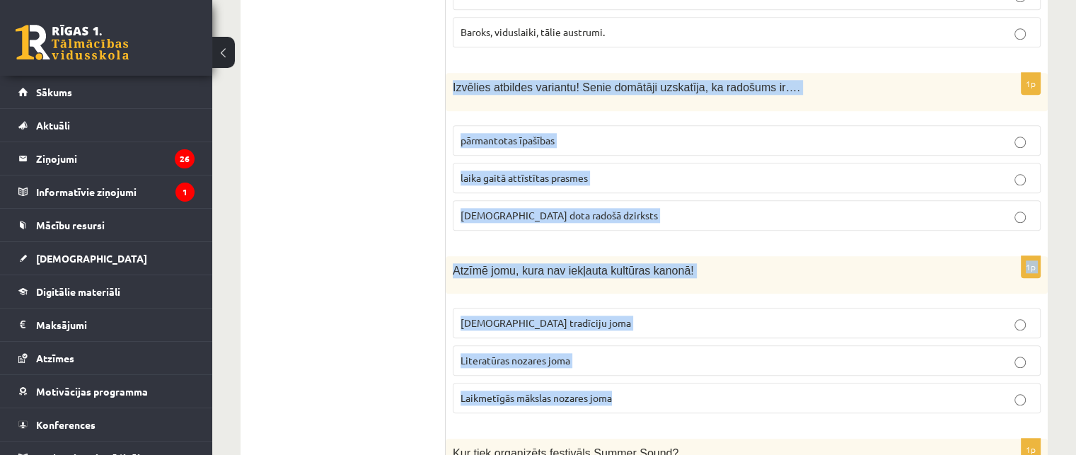
drag, startPoint x: 450, startPoint y: 62, endPoint x: 833, endPoint y: 388, distance: 502.9
copy form "Izvēlies atbildes variantu! Senie domātāji uzskatīja, ka radošums ir…. pārmanto…"
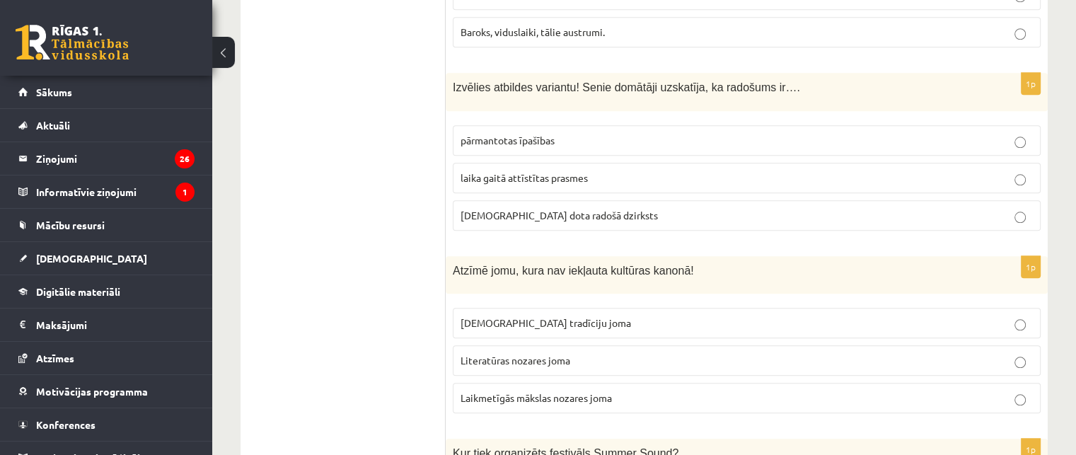
click at [522, 209] on span "dieva dota radošā dzirksts" at bounding box center [559, 215] width 197 height 13
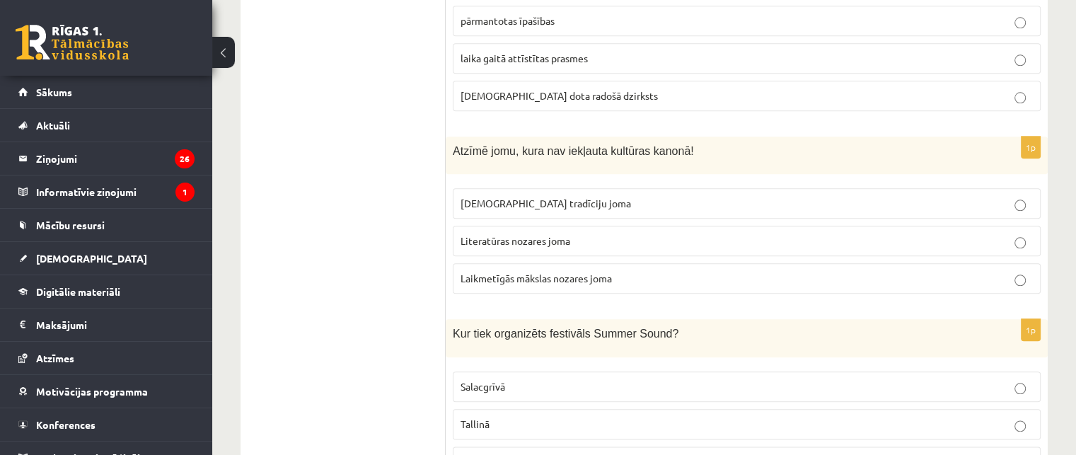
scroll to position [1627, 0]
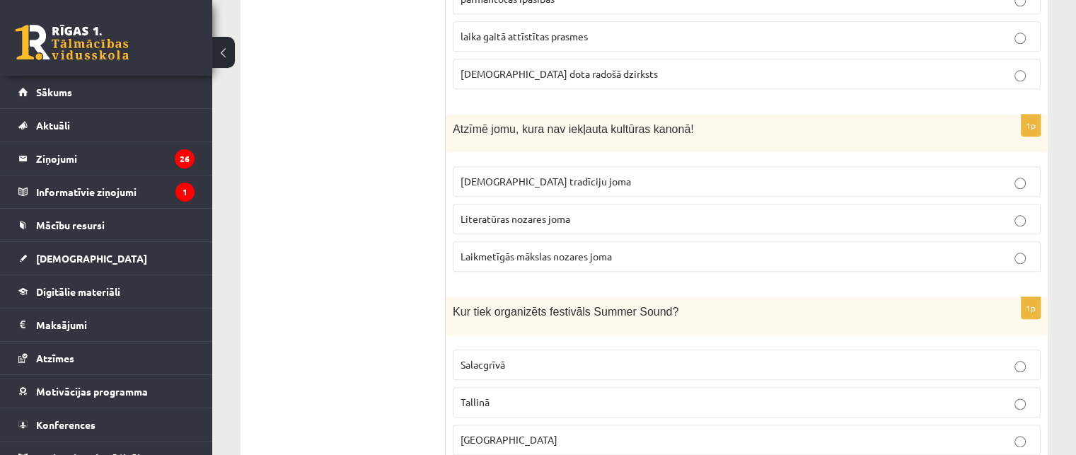
click at [575, 250] on span "Laikmetīgās mākslas nozares joma" at bounding box center [536, 256] width 151 height 13
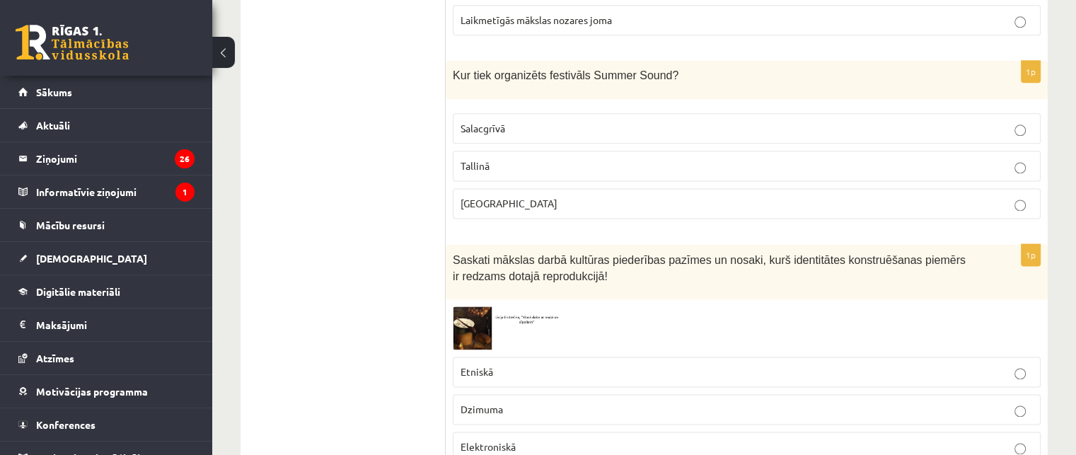
scroll to position [1840, 0]
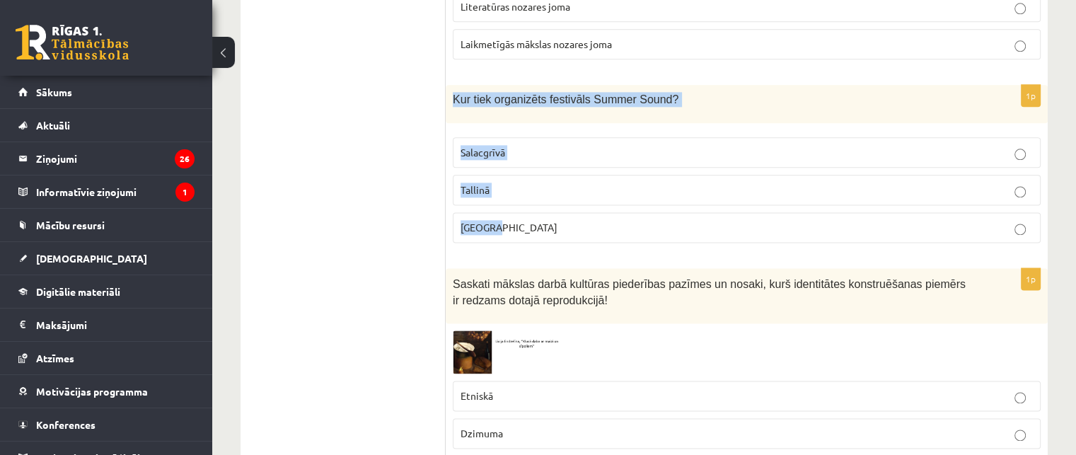
drag, startPoint x: 449, startPoint y: 67, endPoint x: 529, endPoint y: 219, distance: 171.2
click at [529, 219] on div "1p Kur tiek organizēts festivāls Summer Sound? Salacgrīvā Tallinā Liepājā" at bounding box center [747, 169] width 602 height 169
copy div "Kur tiek organizēts festivāls Summer Sound? Salacgrīvā Tallinā Liepājā"
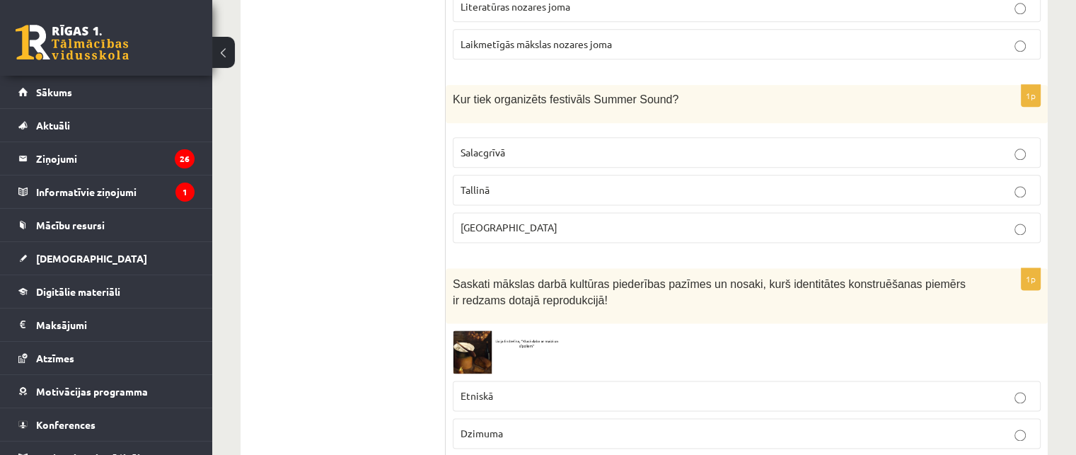
click at [490, 221] on span "Liepājā" at bounding box center [509, 227] width 97 height 13
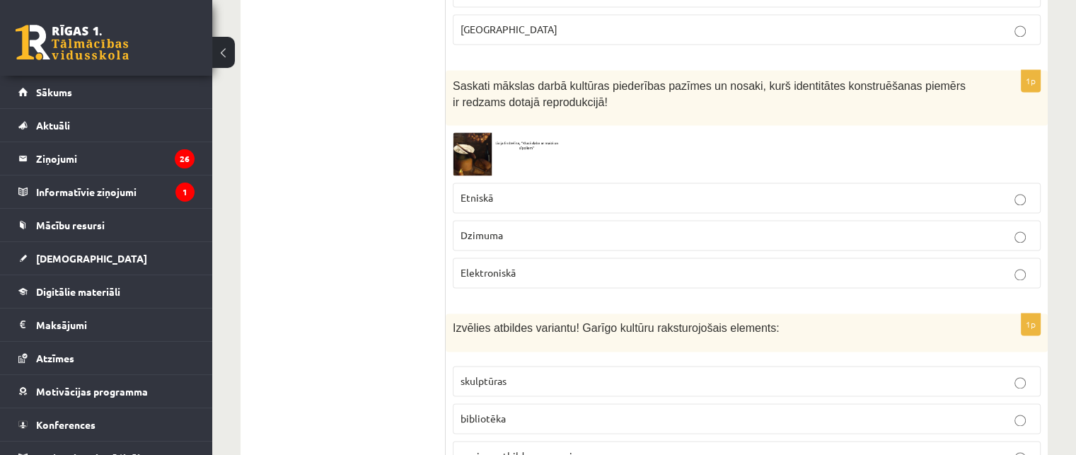
scroll to position [2052, 0]
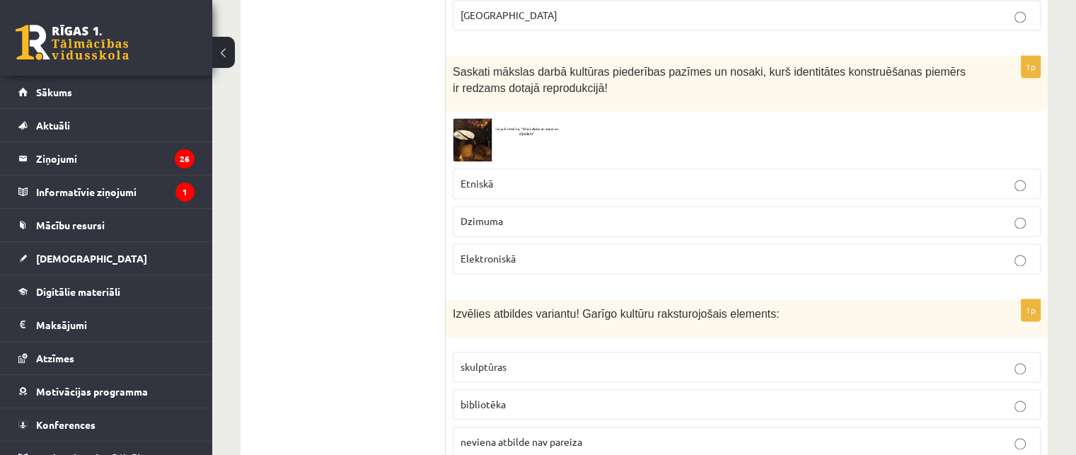
click at [472, 127] on img at bounding box center [506, 139] width 106 height 43
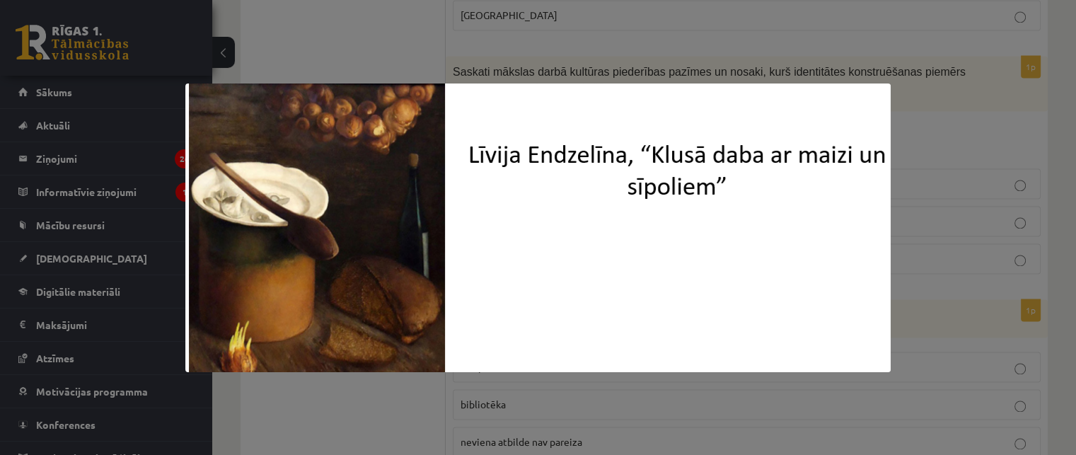
click at [401, 43] on div at bounding box center [538, 227] width 1076 height 455
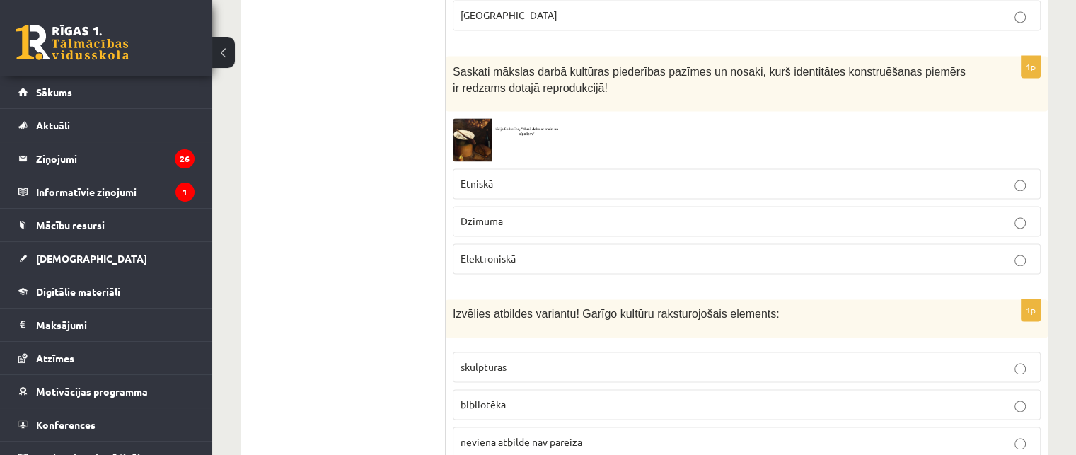
click at [545, 118] on img at bounding box center [506, 139] width 106 height 43
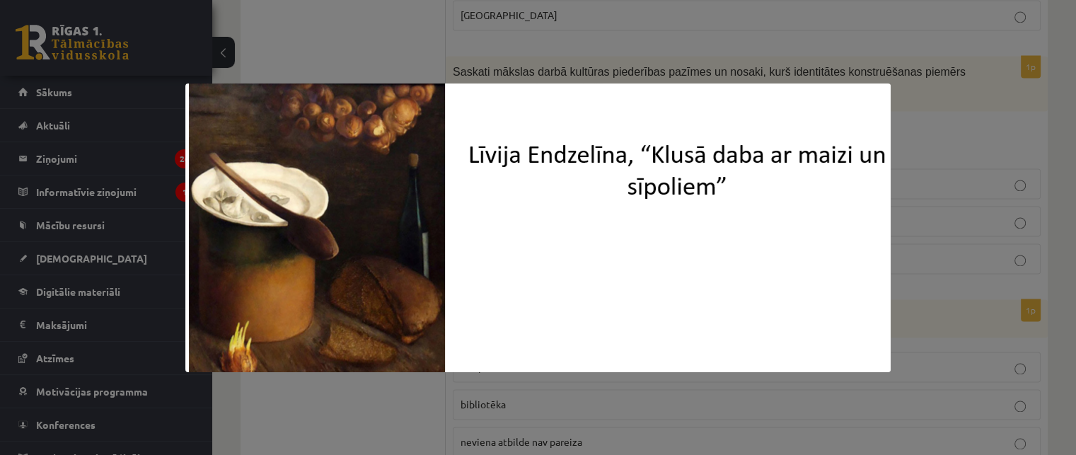
click at [422, 50] on div at bounding box center [538, 227] width 1076 height 455
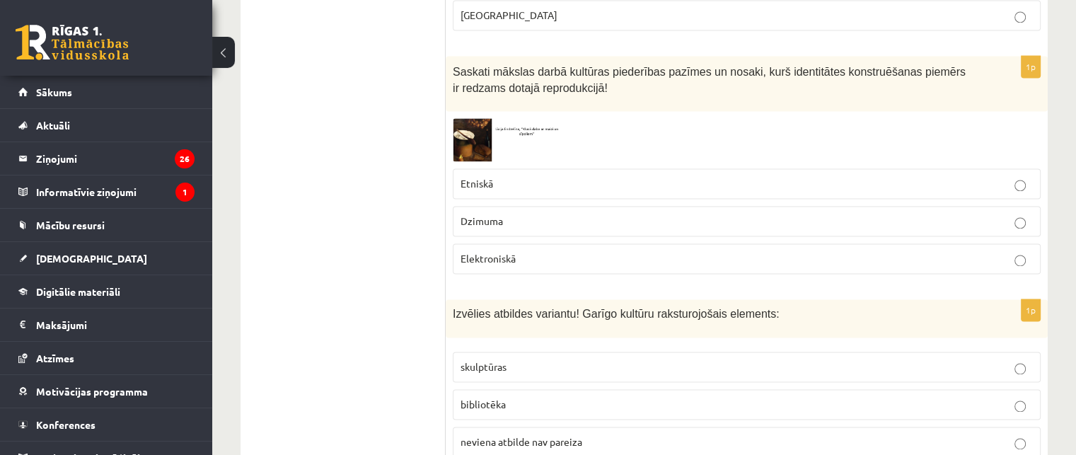
click at [495, 118] on img at bounding box center [506, 139] width 106 height 43
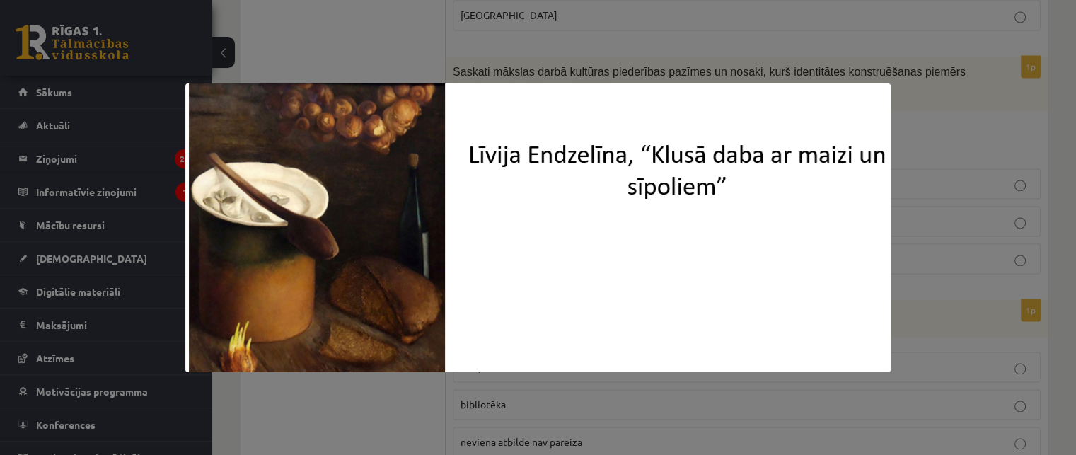
click at [385, 42] on div at bounding box center [538, 227] width 1076 height 455
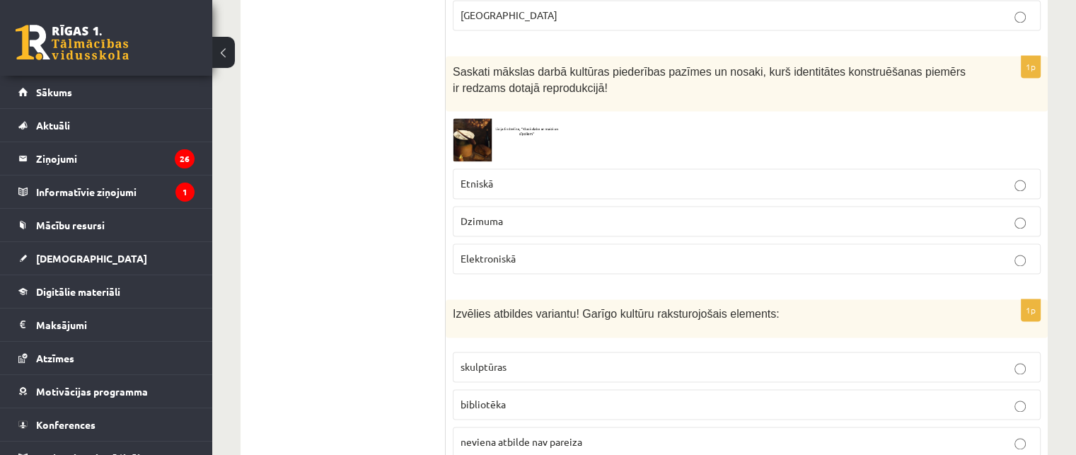
click at [510, 176] on p "Etniskā" at bounding box center [747, 183] width 572 height 15
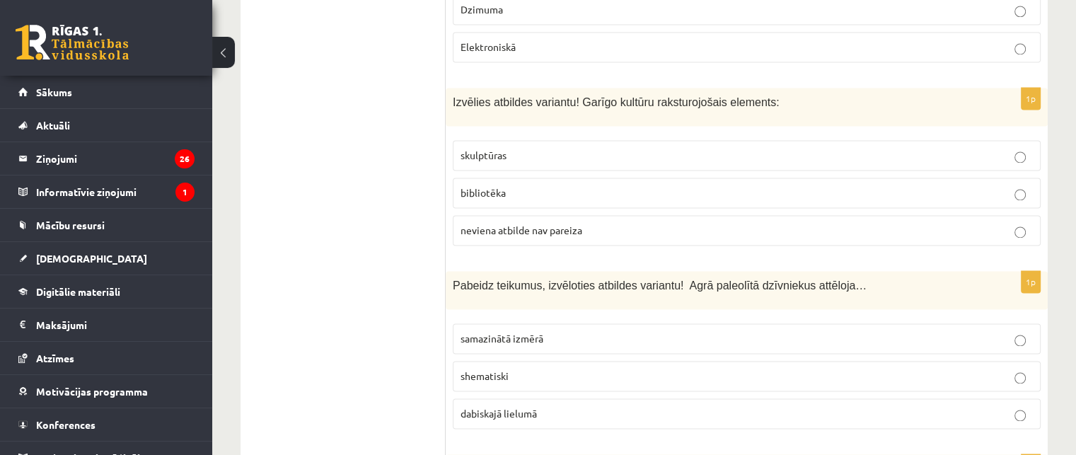
scroll to position [2264, 0]
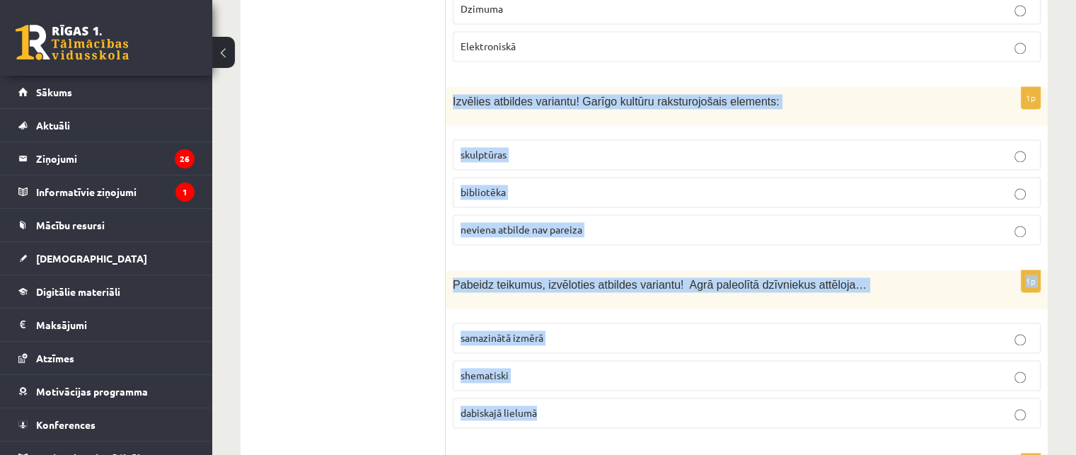
drag, startPoint x: 450, startPoint y: 74, endPoint x: 663, endPoint y: 393, distance: 384.2
copy form "Izvēlies atbildes variantu! Garīgo kultūru raksturojošais elements: skulptūras …"
click at [566, 185] on p "bibliotēka" at bounding box center [747, 192] width 572 height 15
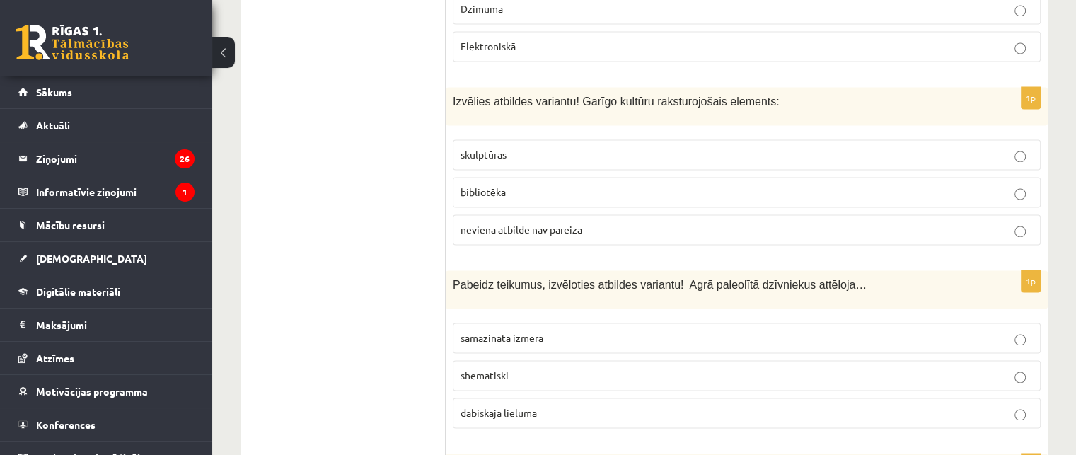
drag, startPoint x: 592, startPoint y: 395, endPoint x: 572, endPoint y: 381, distance: 24.3
click at [591, 398] on label "dabiskajā lielumā" at bounding box center [747, 413] width 588 height 30
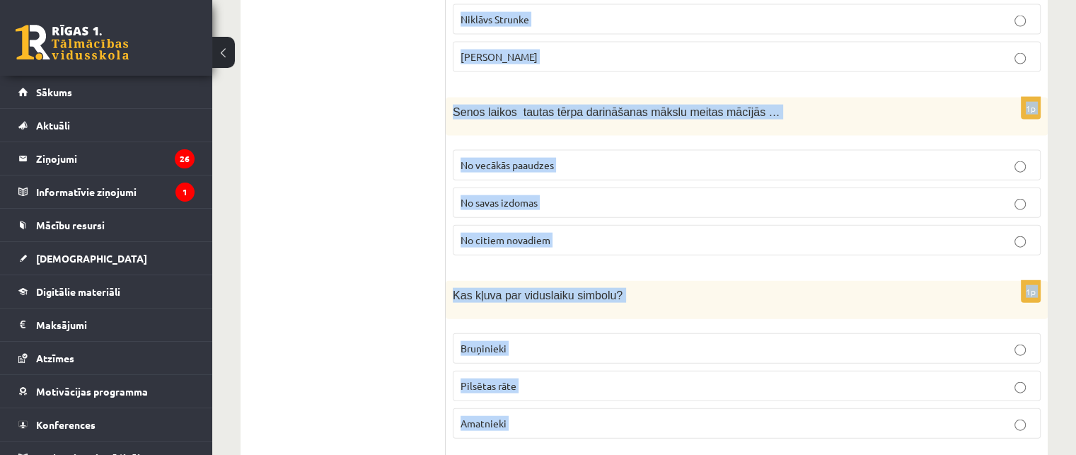
scroll to position [3212, 0]
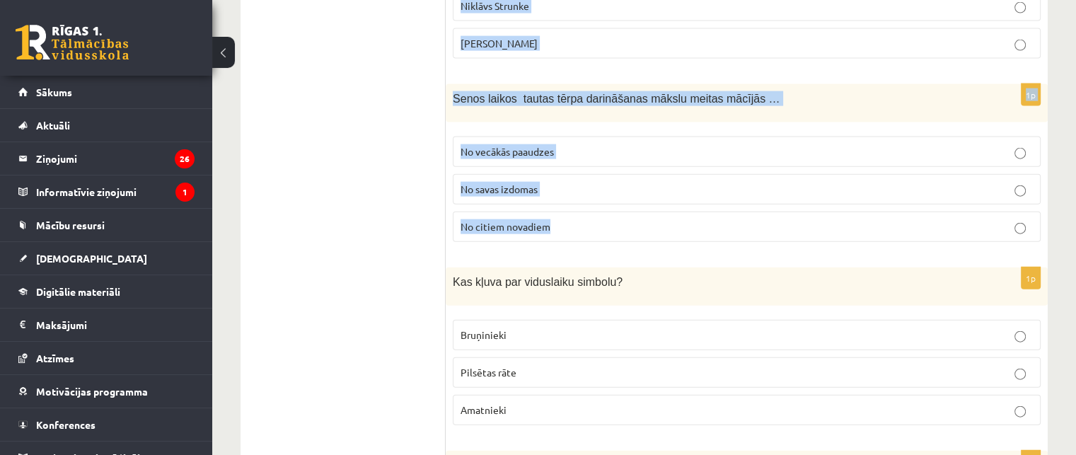
drag, startPoint x: 450, startPoint y: 146, endPoint x: 577, endPoint y: 194, distance: 135.9
click at [577, 194] on form "1p Šī māksla neprasa dziļas priekšzināšanas mākslas vēsturē, tā provocē savu sk…" at bounding box center [747, 63] width 574 height 6042
copy form "Izvēlies atbildes variantu! Pilskalni tika būvēti.. aizsardzības nolūkiem tirdz…"
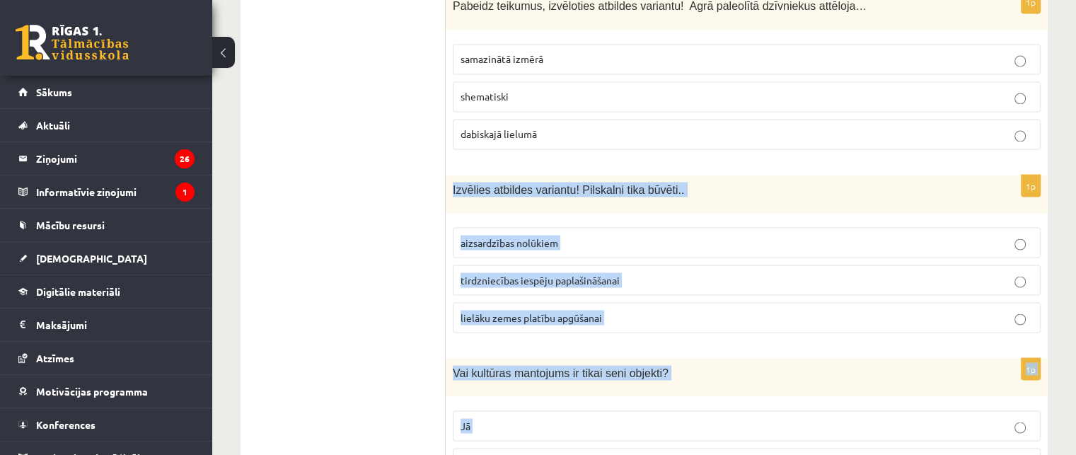
scroll to position [2646, 0]
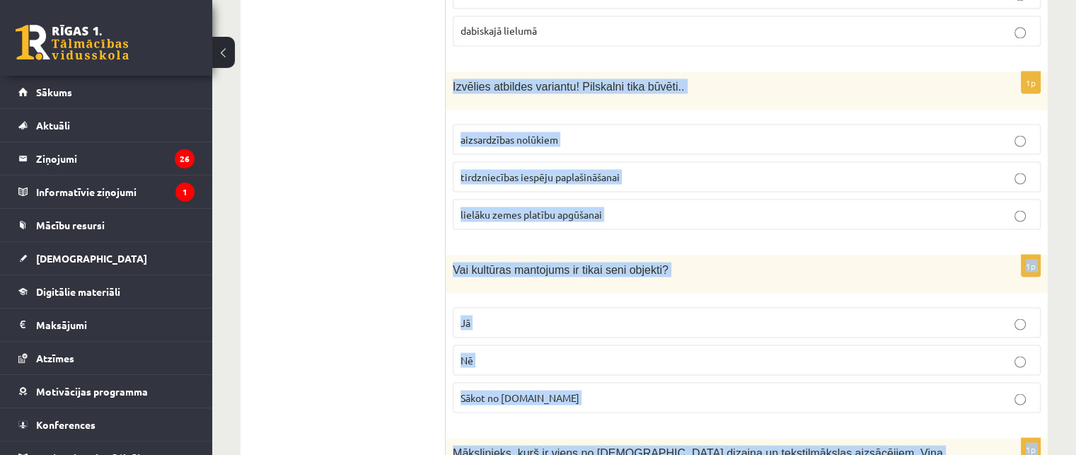
drag, startPoint x: 297, startPoint y: 220, endPoint x: 299, endPoint y: 209, distance: 11.5
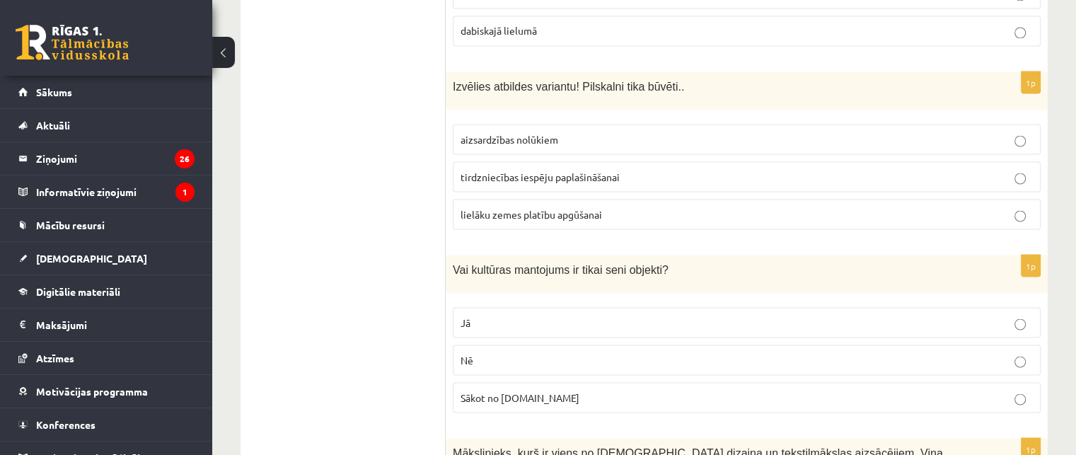
click at [529, 117] on fieldset "aizsardzības nolūkiem tirdzniecības iespēju paplašināšanai lielāku zemes platīb…" at bounding box center [747, 175] width 588 height 117
click at [531, 132] on p "aizsardzības nolūkiem" at bounding box center [747, 139] width 572 height 15
click at [556, 352] on p "Nē" at bounding box center [747, 359] width 572 height 15
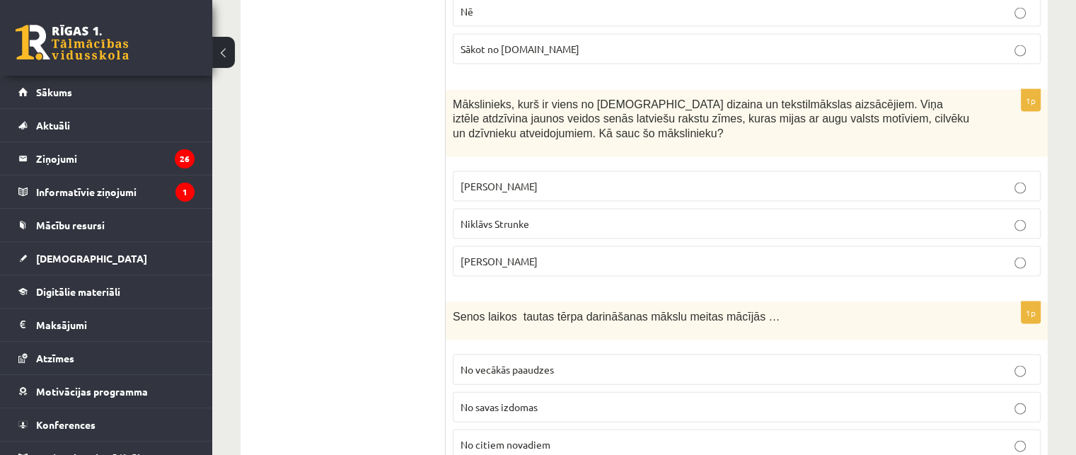
scroll to position [3000, 0]
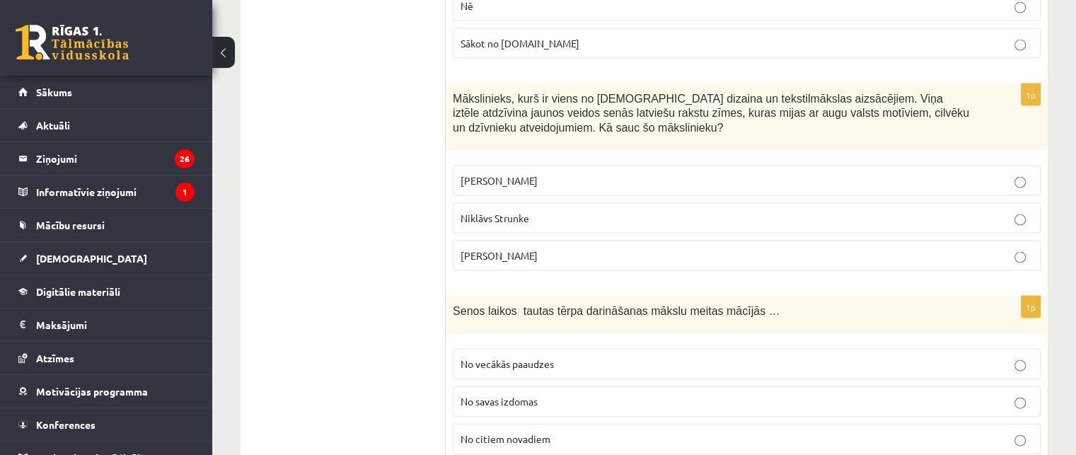
click at [507, 173] on p "Ansis Cīrulis" at bounding box center [747, 180] width 572 height 15
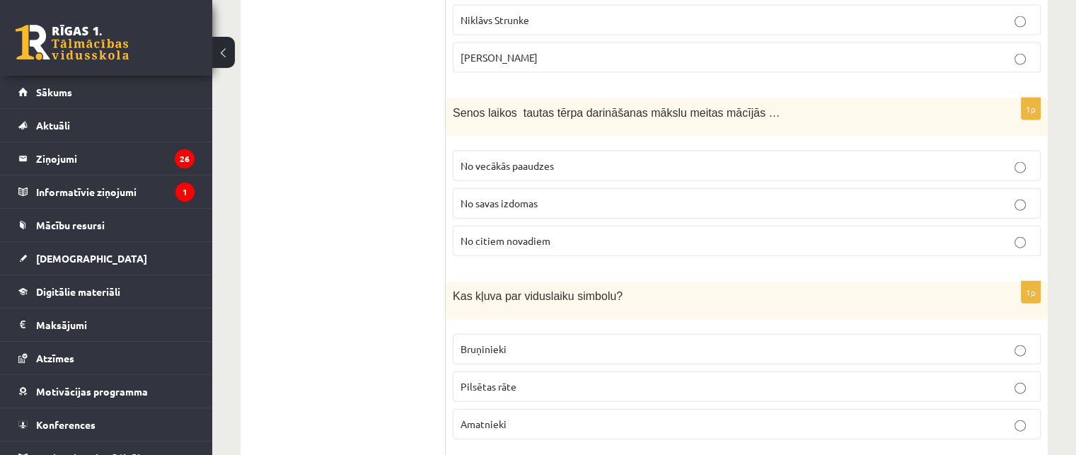
scroll to position [3212, 0]
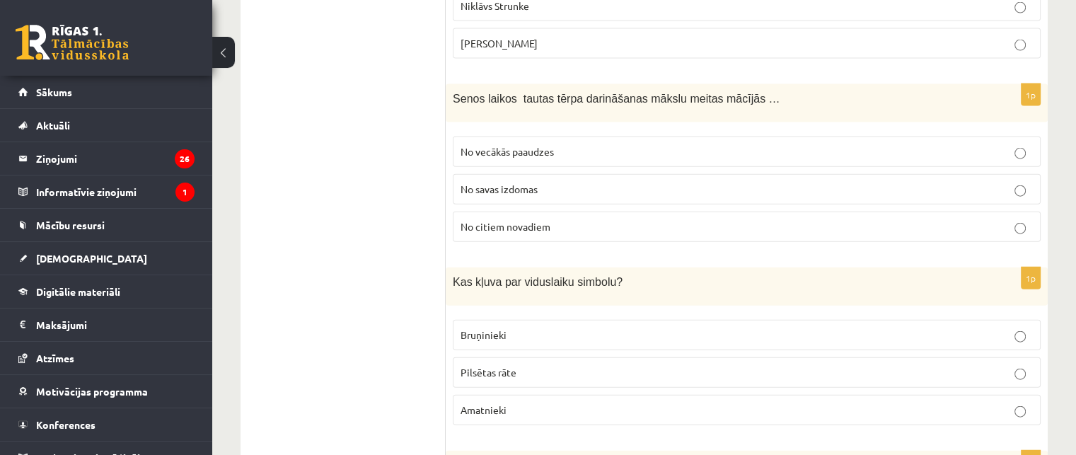
click at [503, 145] on span "No vecākās paaudzes" at bounding box center [507, 151] width 93 height 13
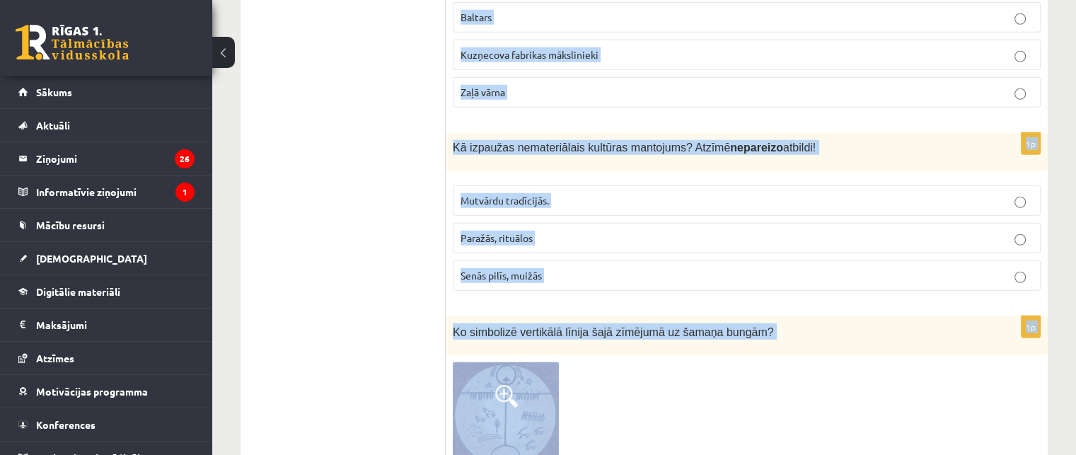
scroll to position [3933, 0]
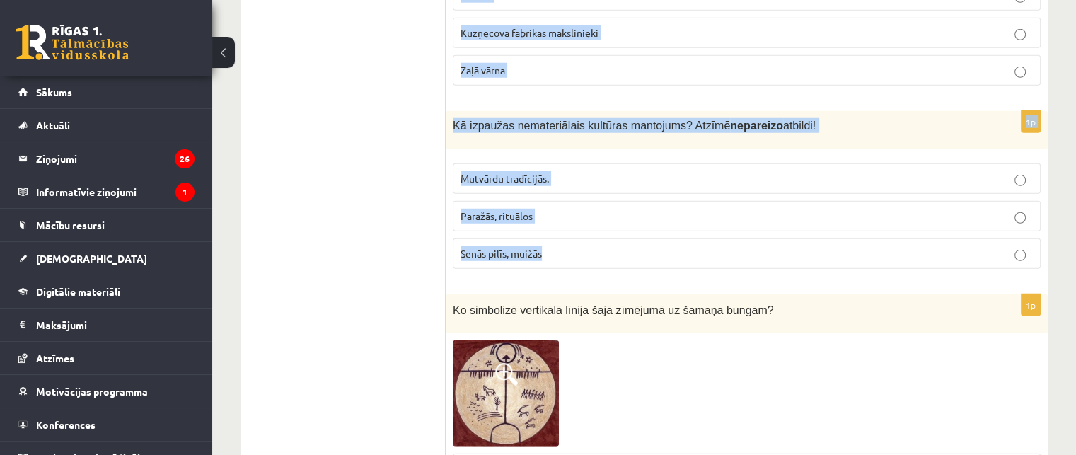
drag, startPoint x: 449, startPoint y: 37, endPoint x: 577, endPoint y: 227, distance: 228.4
copy form "Kas kļuva par viduslaiku simbolu? Bruņinieki Pilsētas rāte Amatnieki 1p Kādu di…"
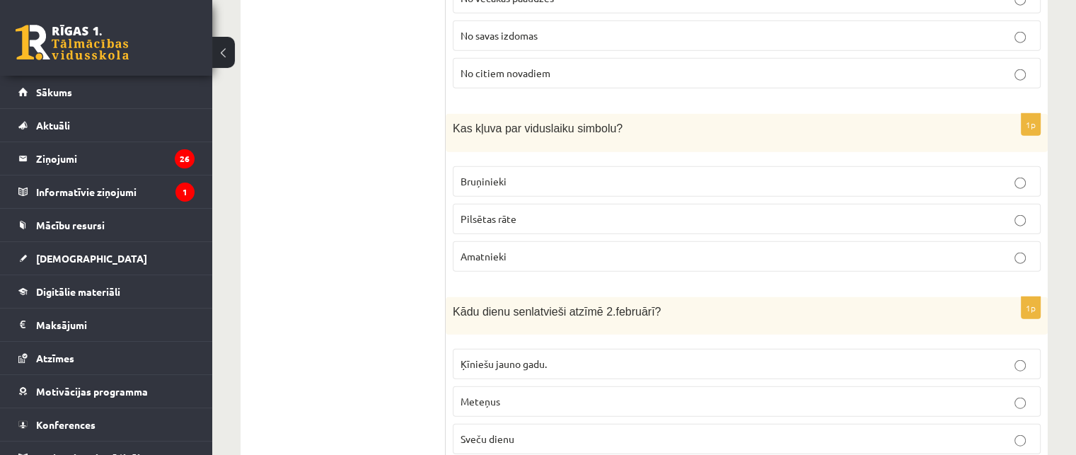
scroll to position [3366, 0]
click at [500, 158] on fieldset "Bruņinieki Pilsētas rāte Amatnieki" at bounding box center [747, 216] width 588 height 117
click at [506, 173] on p "Bruņinieki" at bounding box center [747, 180] width 572 height 15
click at [529, 431] on p "Sveču dienu" at bounding box center [747, 438] width 572 height 15
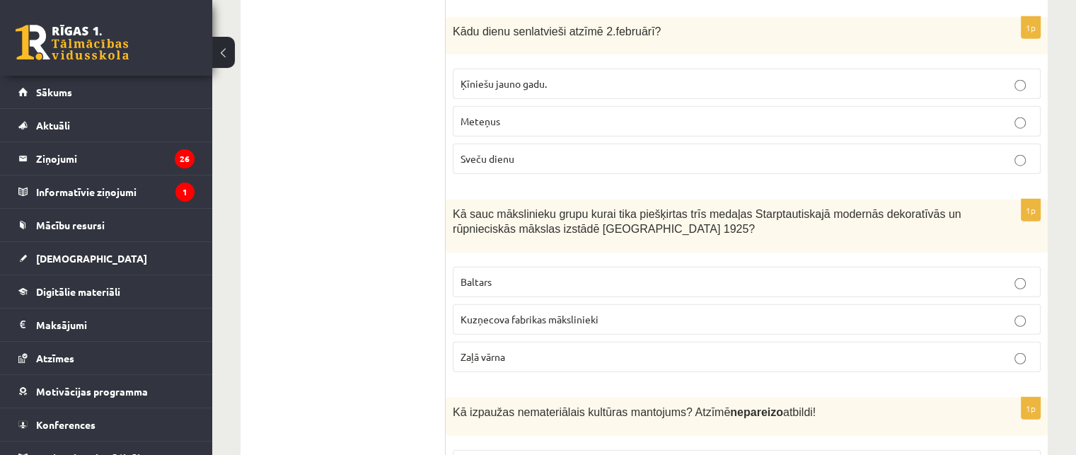
scroll to position [3650, 0]
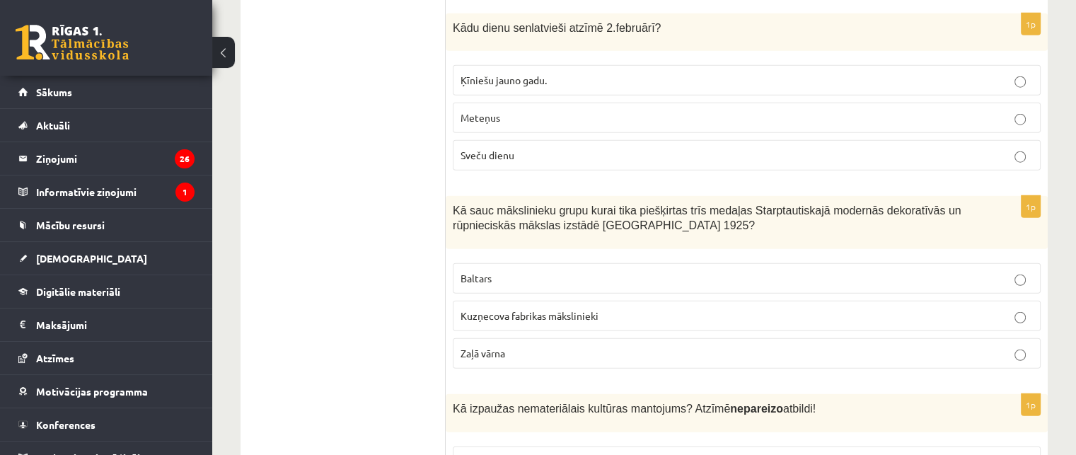
click at [531, 271] on p "Baltars" at bounding box center [747, 278] width 572 height 15
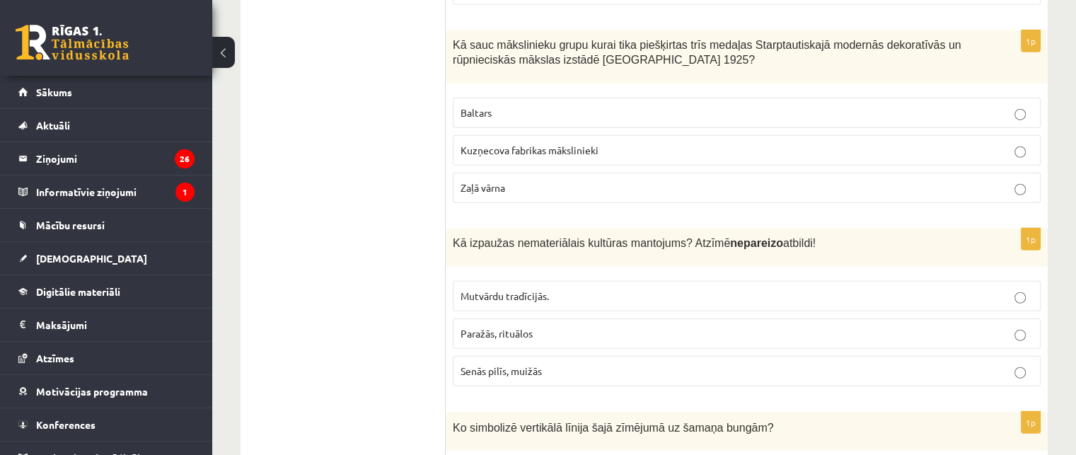
scroll to position [3862, 0]
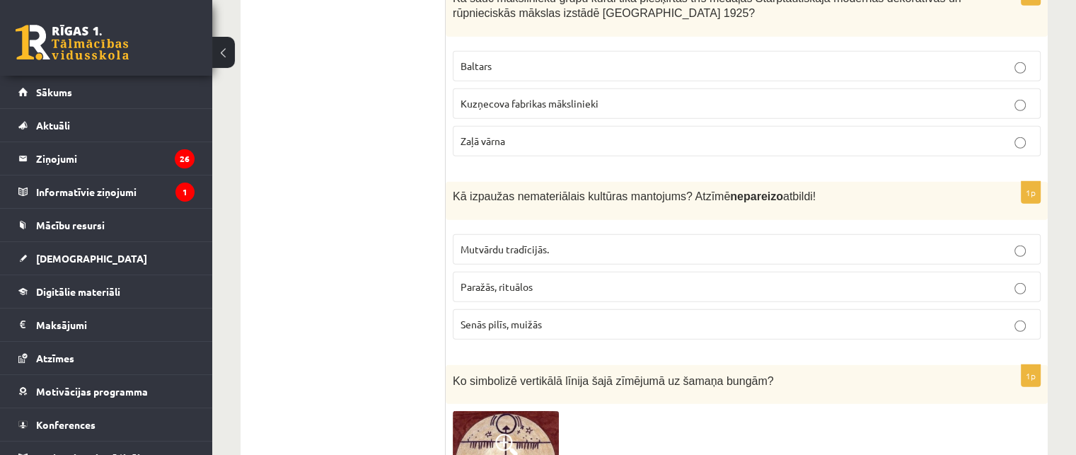
click at [577, 317] on p "Senās pilīs, muižās" at bounding box center [747, 324] width 572 height 15
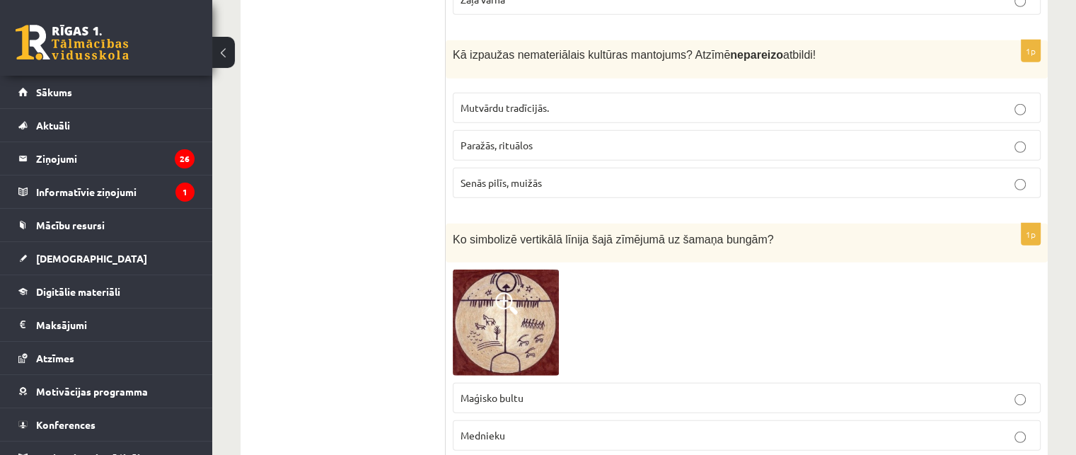
scroll to position [4074, 0]
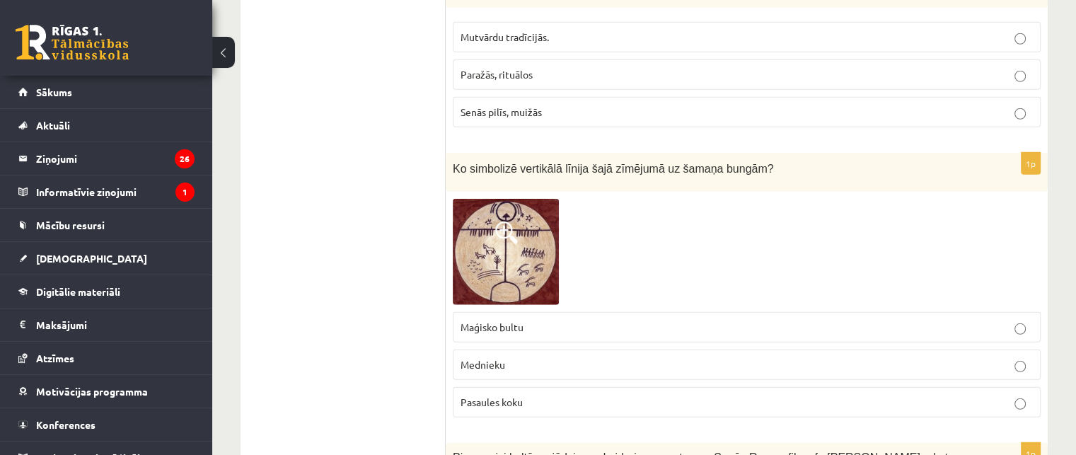
click at [546, 320] on p "Maģisko bultu" at bounding box center [747, 327] width 572 height 15
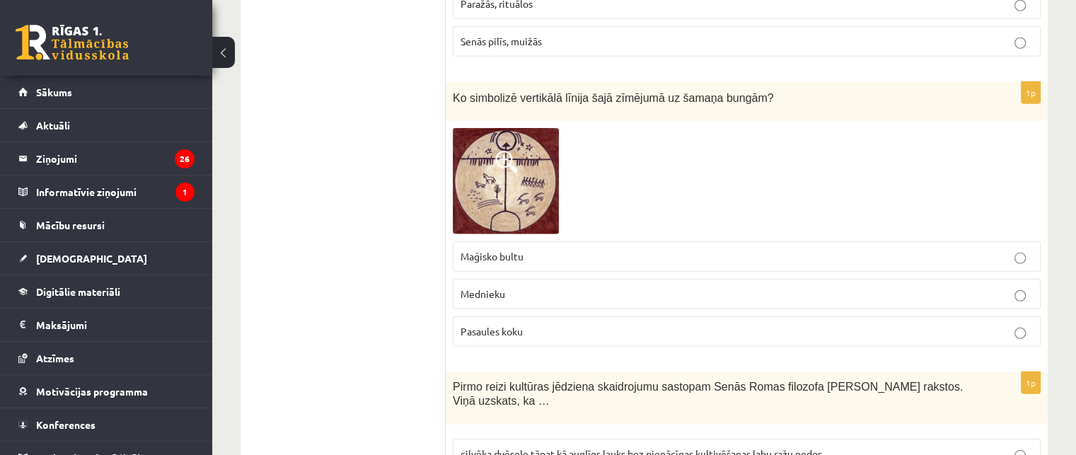
click at [528, 287] on p "Mednieku" at bounding box center [747, 294] width 572 height 15
click at [522, 188] on img at bounding box center [506, 181] width 106 height 106
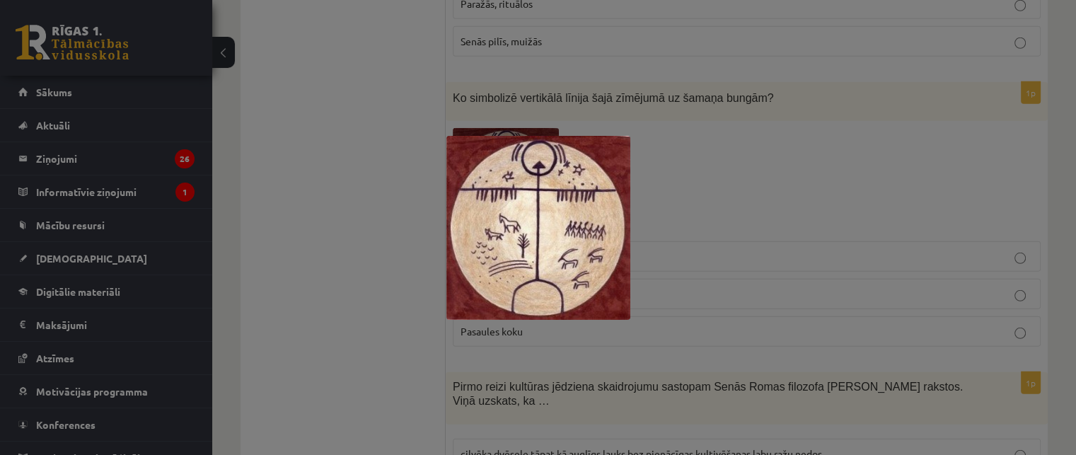
click at [522, 188] on img at bounding box center [538, 228] width 184 height 184
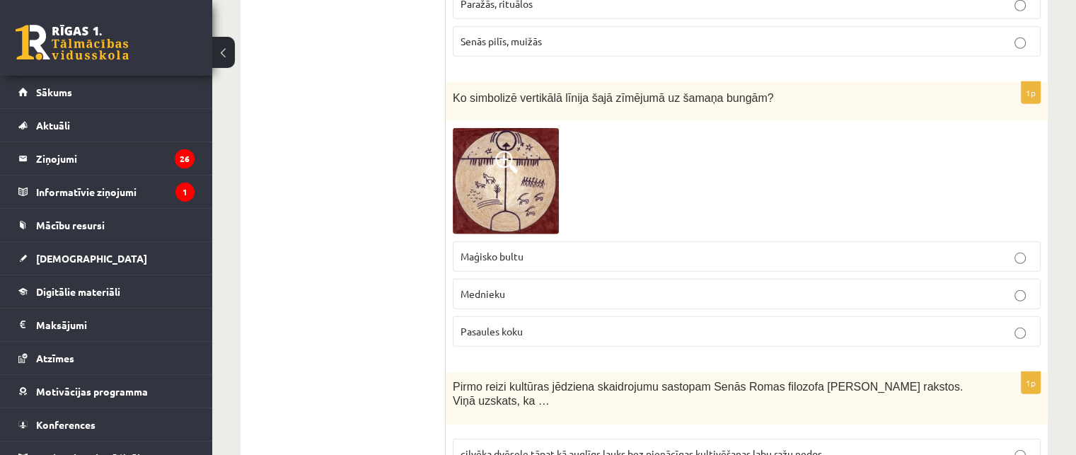
click at [522, 188] on img at bounding box center [506, 181] width 106 height 106
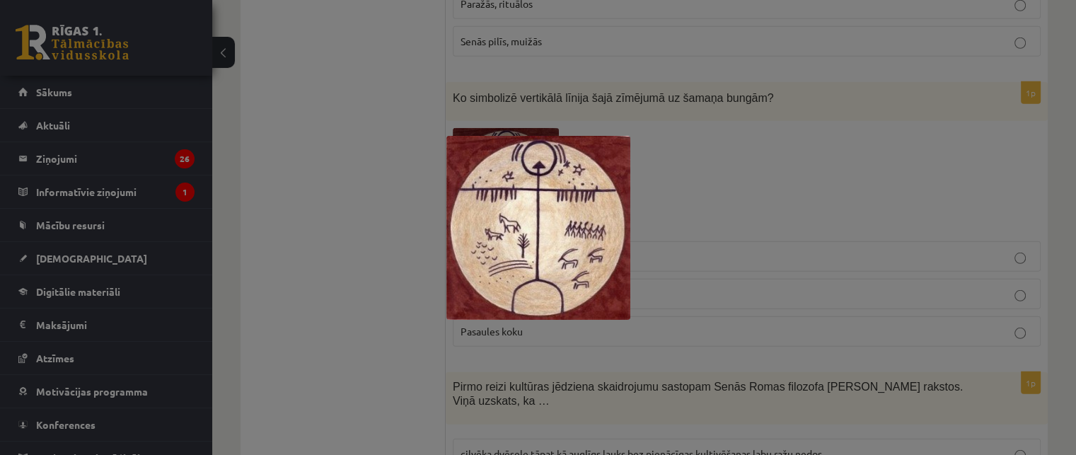
click at [436, 226] on div at bounding box center [538, 227] width 1076 height 455
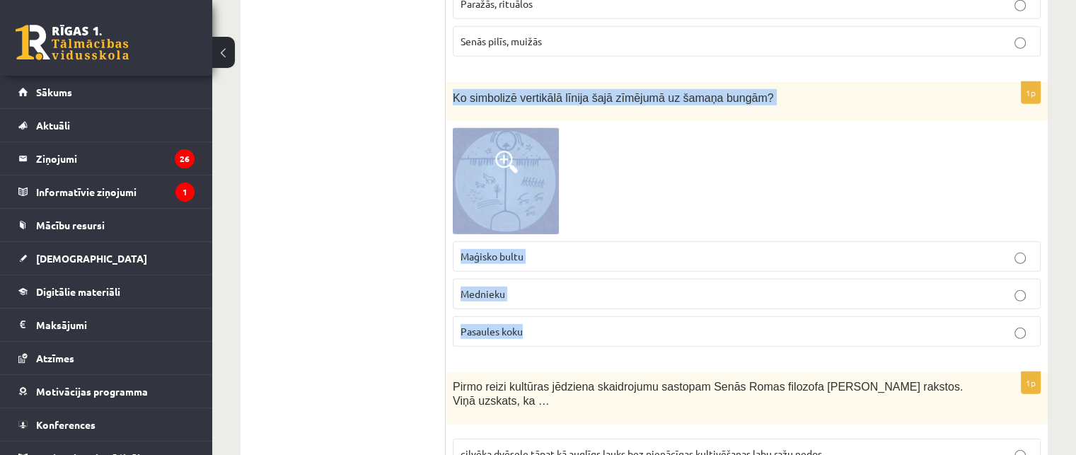
drag, startPoint x: 449, startPoint y: 59, endPoint x: 671, endPoint y: 311, distance: 334.9
click at [671, 311] on div "1p Ko simbolizē vertikālā līnija šajā zīmējumā uz šamaņa bungām? Maģisko bultu …" at bounding box center [747, 220] width 602 height 276
copy div "Ko simbolizē vertikālā līnija šajā zīmējumā uz šamaņa bungām? Maģisko bultu Med…"
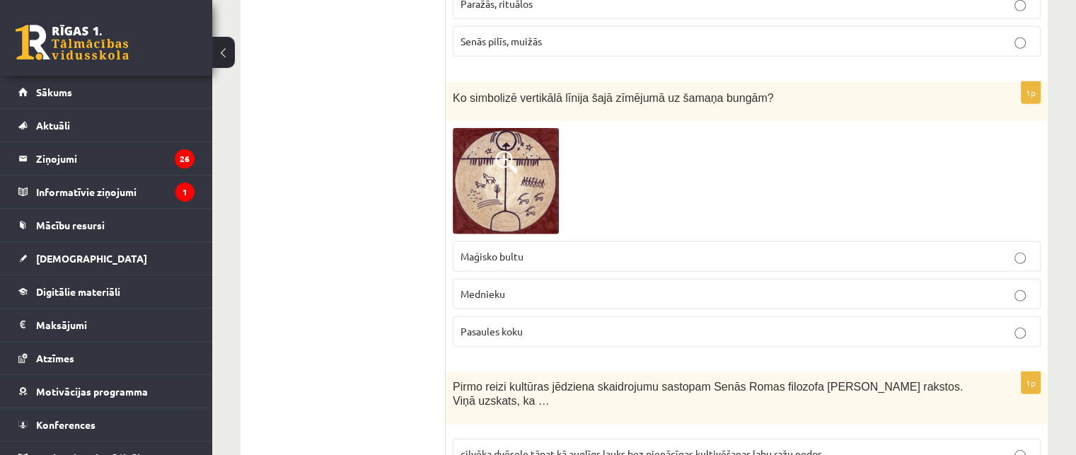
click at [538, 324] on p "Pasaules koku" at bounding box center [747, 331] width 572 height 15
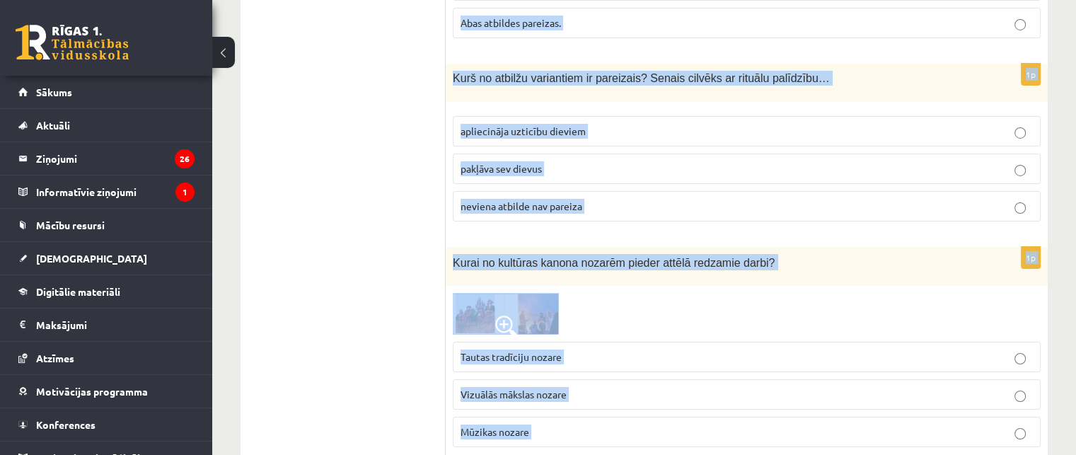
scroll to position [5035, 0]
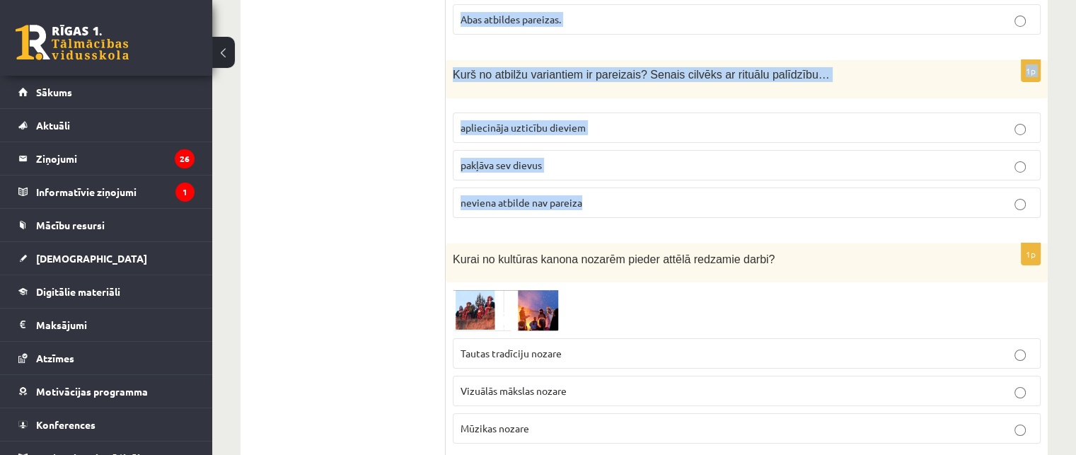
drag, startPoint x: 449, startPoint y: 64, endPoint x: 603, endPoint y: 142, distance: 173.1
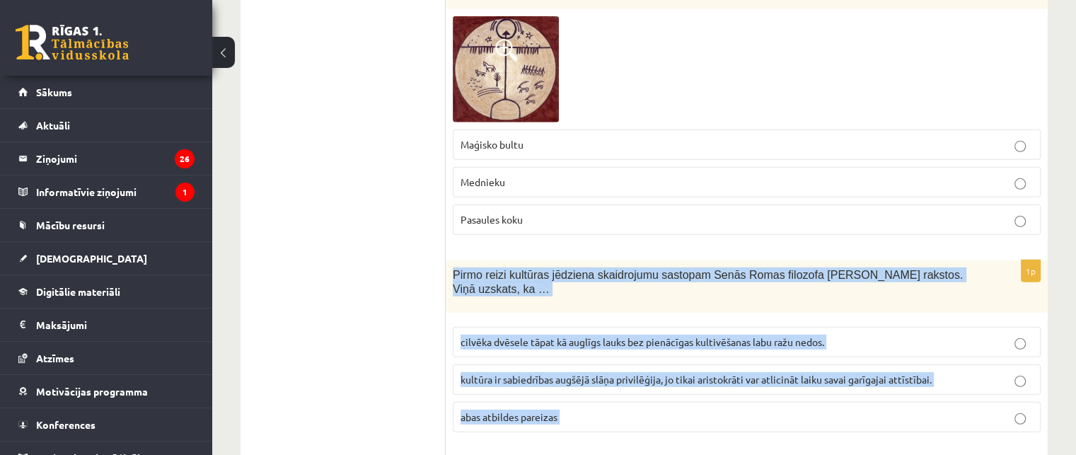
scroll to position [4398, 0]
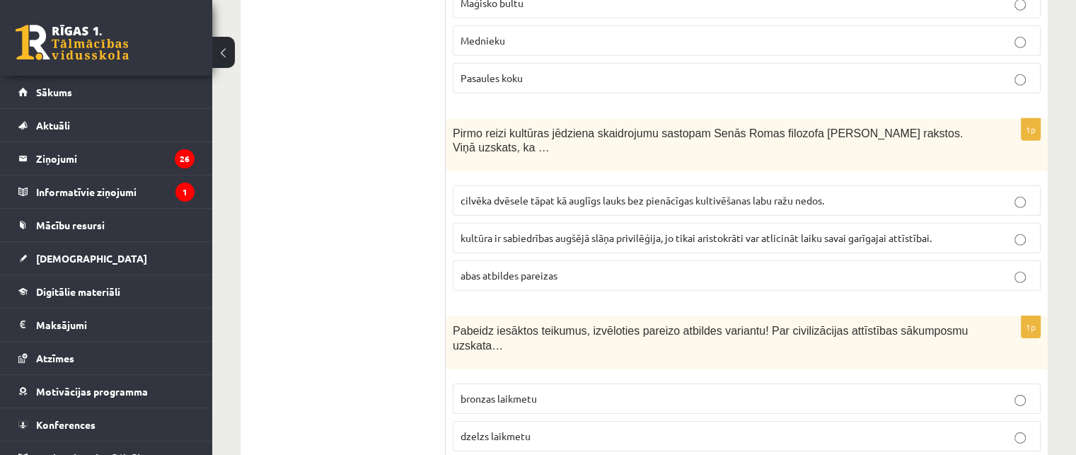
click at [494, 194] on span "cilvēka dvēsele tāpat kā auglīgs lauks bez pienācīgas kultivēšanas labu ražu ne…" at bounding box center [643, 200] width 364 height 13
click at [518, 392] on span "bronzas laikmetu" at bounding box center [499, 398] width 76 height 13
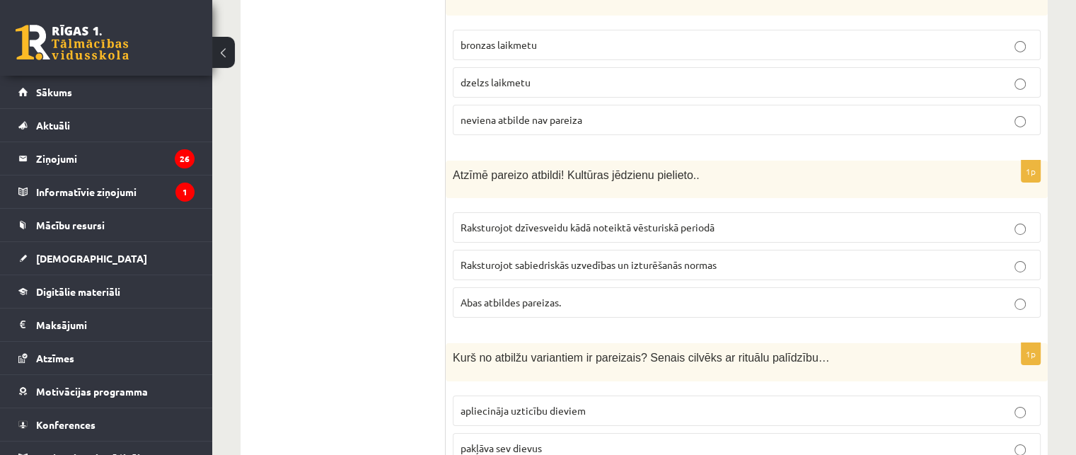
scroll to position [4823, 0]
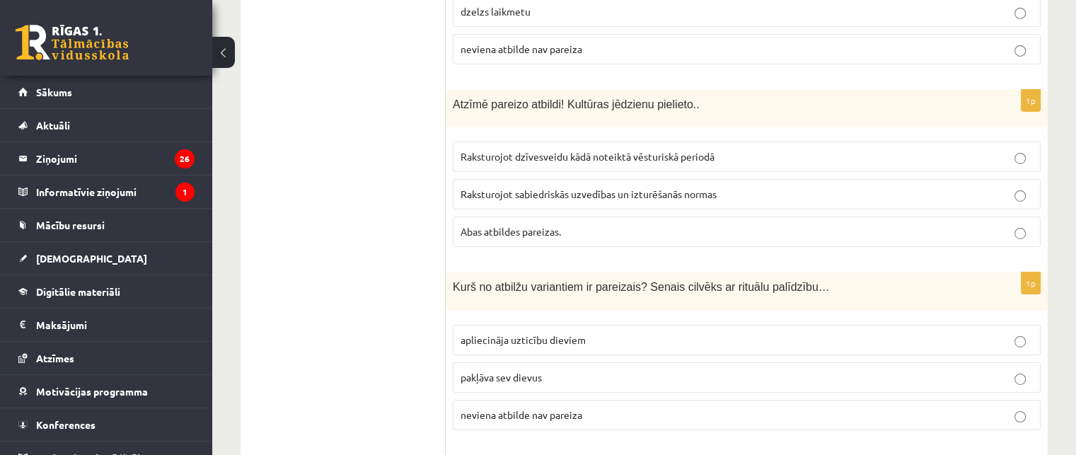
click at [509, 217] on label "Abas atbildes pareizas." at bounding box center [747, 232] width 588 height 30
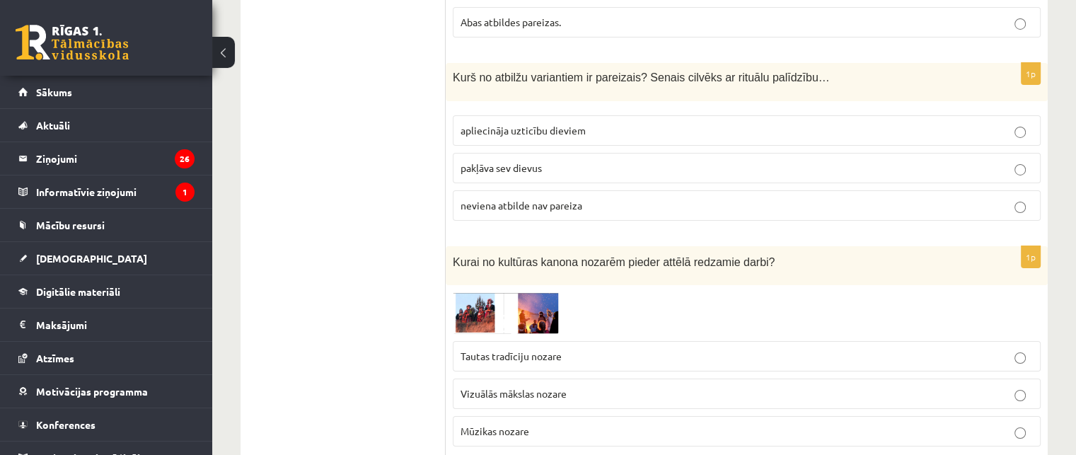
scroll to position [5035, 0]
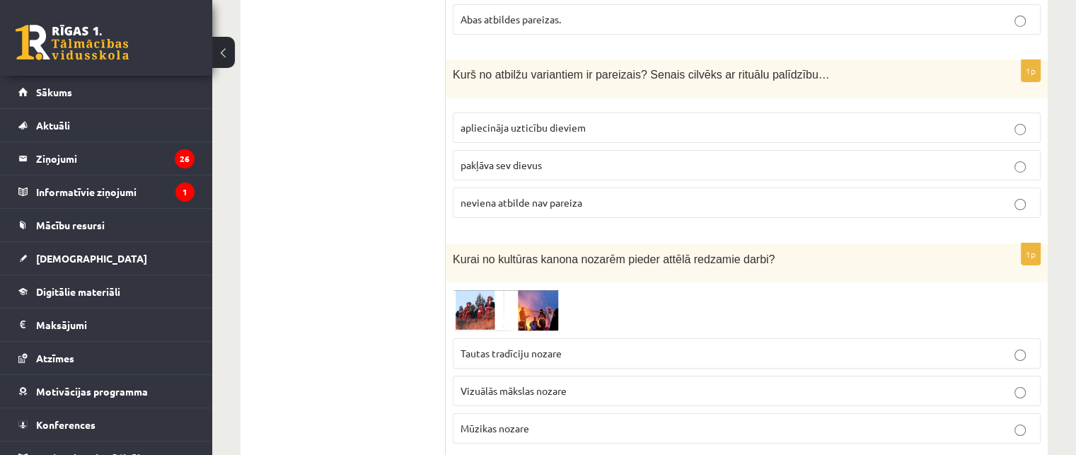
click at [515, 121] on span "apliecināja uzticību dieviem" at bounding box center [523, 127] width 125 height 13
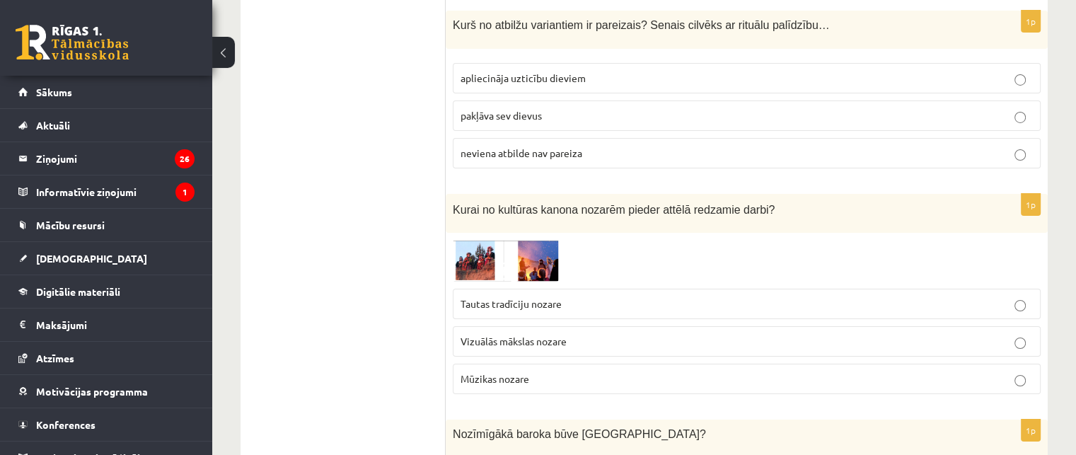
scroll to position [5106, 0]
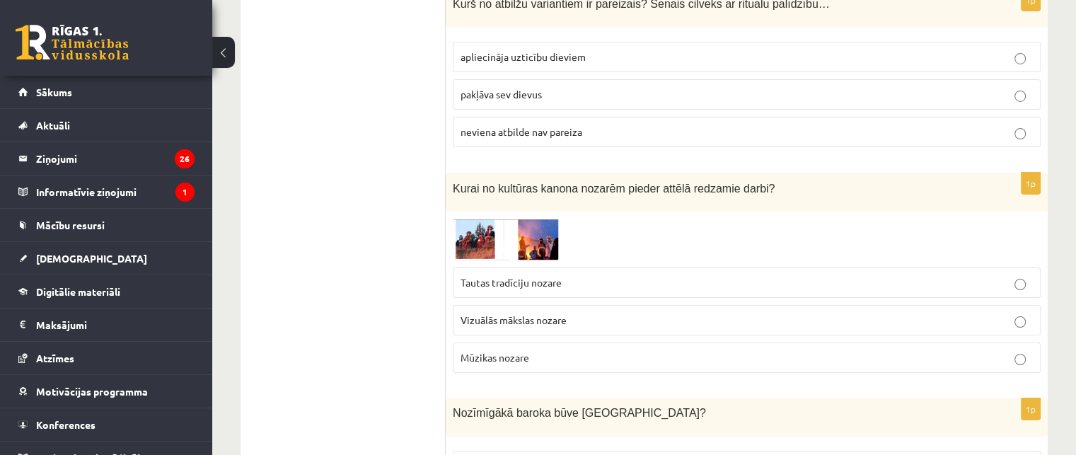
click at [470, 267] on label "Tautas tradīciju nozare" at bounding box center [747, 282] width 588 height 30
click at [475, 219] on img at bounding box center [506, 240] width 106 height 42
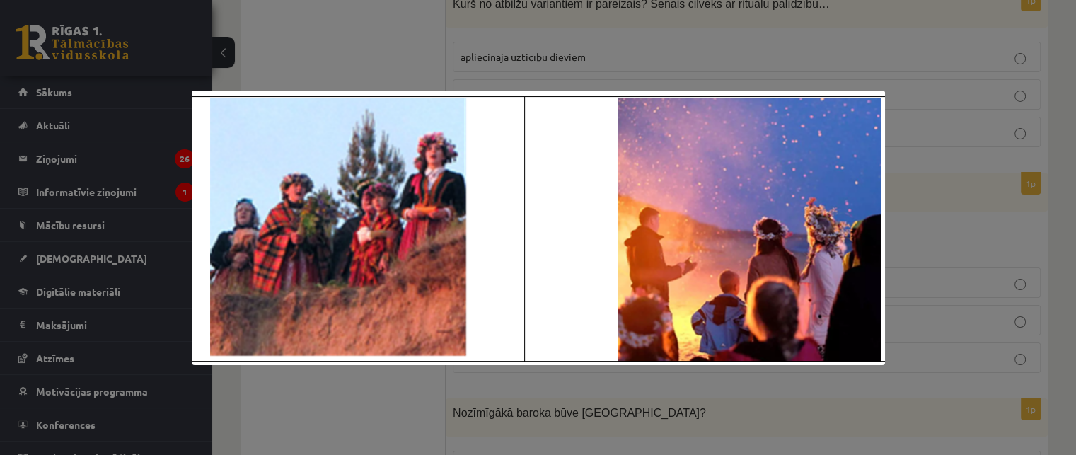
click at [379, 56] on div at bounding box center [538, 227] width 1076 height 455
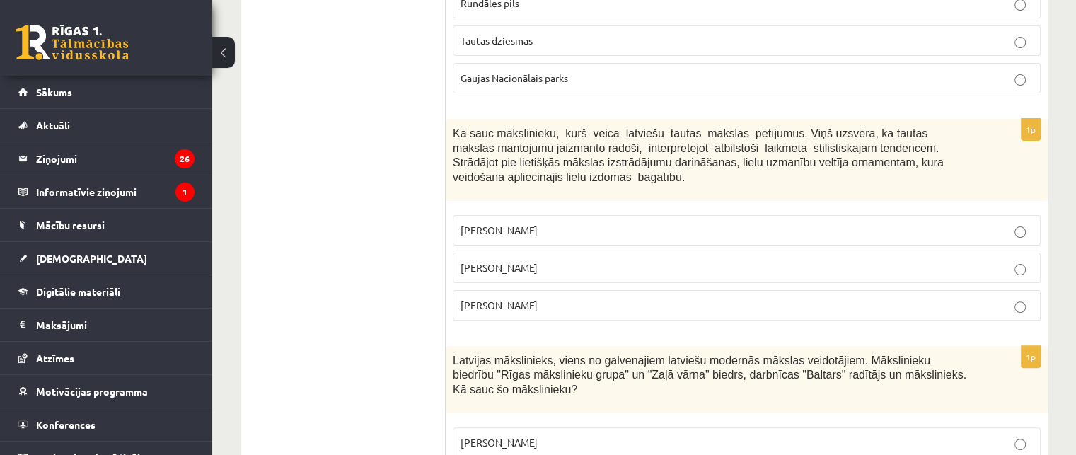
scroll to position [5796, 0]
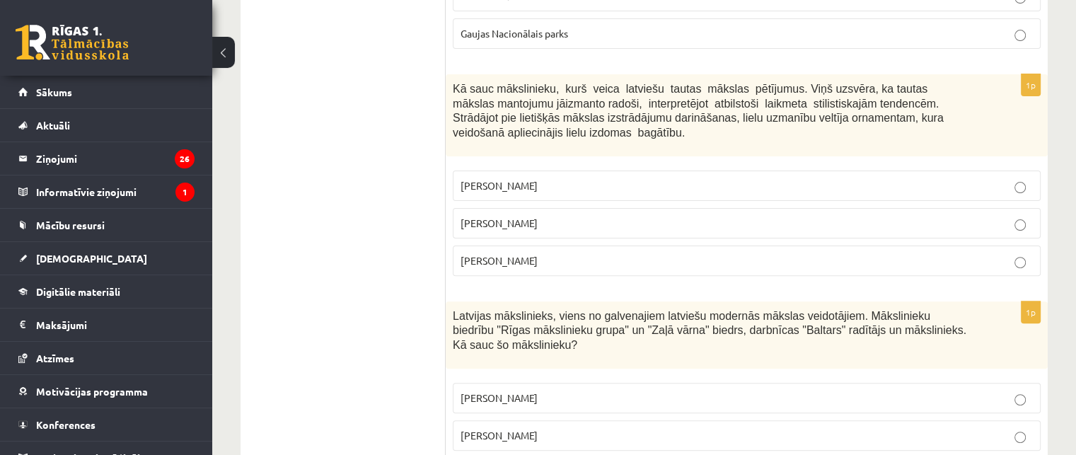
drag, startPoint x: 452, startPoint y: 127, endPoint x: 572, endPoint y: 393, distance: 291.0
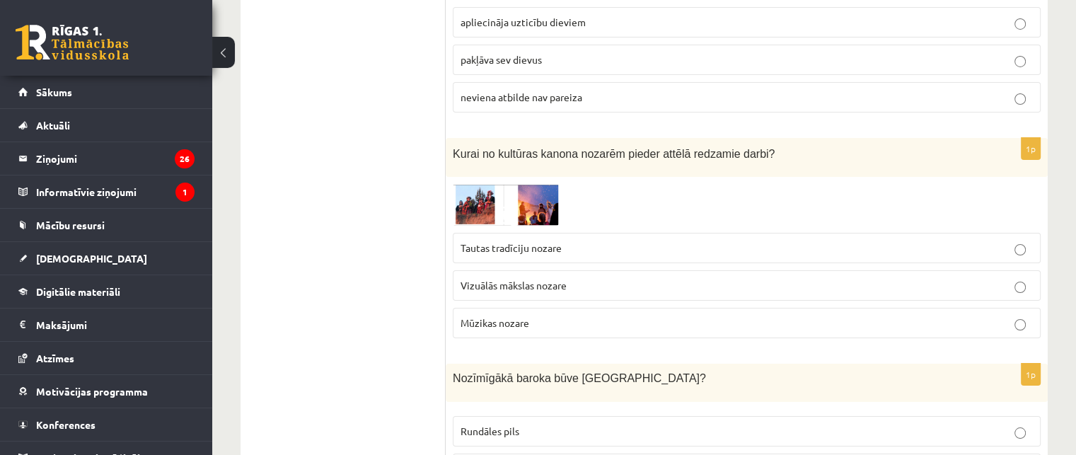
scroll to position [5372, 0]
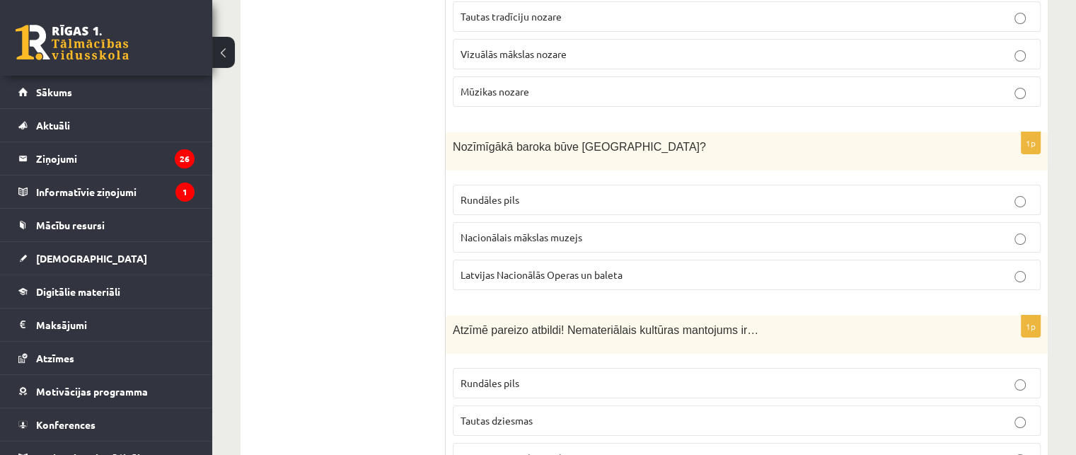
click at [553, 192] on p "Rundāles pils" at bounding box center [747, 199] width 572 height 15
click at [535, 413] on p "Tautas dziesmas" at bounding box center [747, 420] width 572 height 15
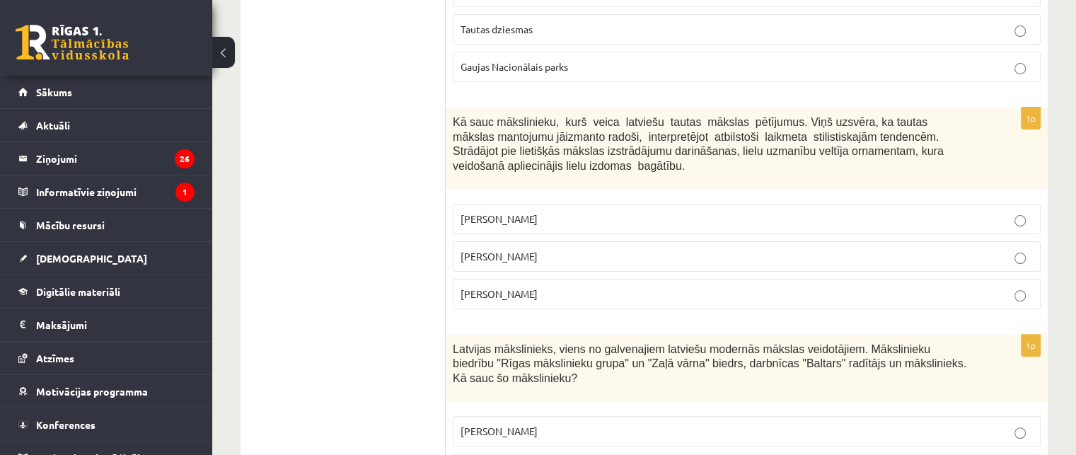
scroll to position [5796, 0]
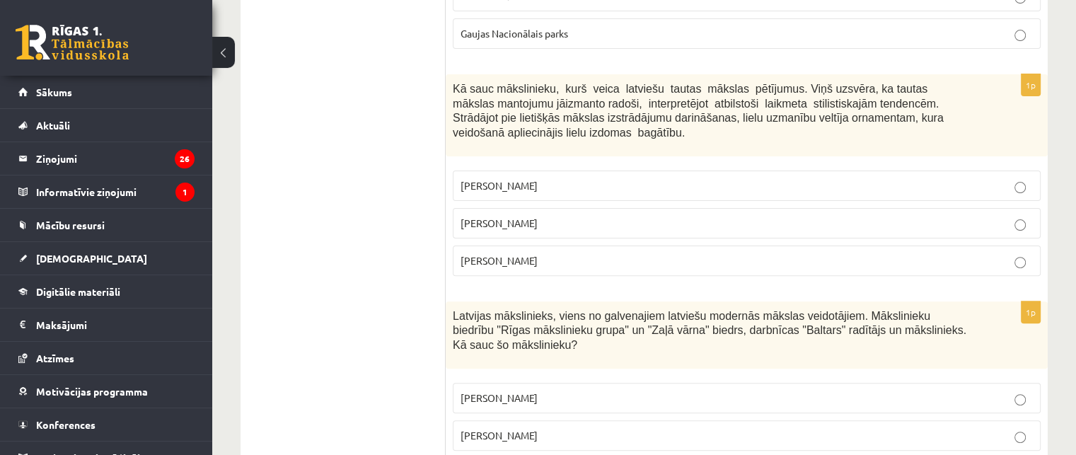
click at [559, 216] on p "Jūlijs Madernieks" at bounding box center [747, 223] width 572 height 15
click at [590, 428] on p "Romāns Suta" at bounding box center [747, 435] width 572 height 15
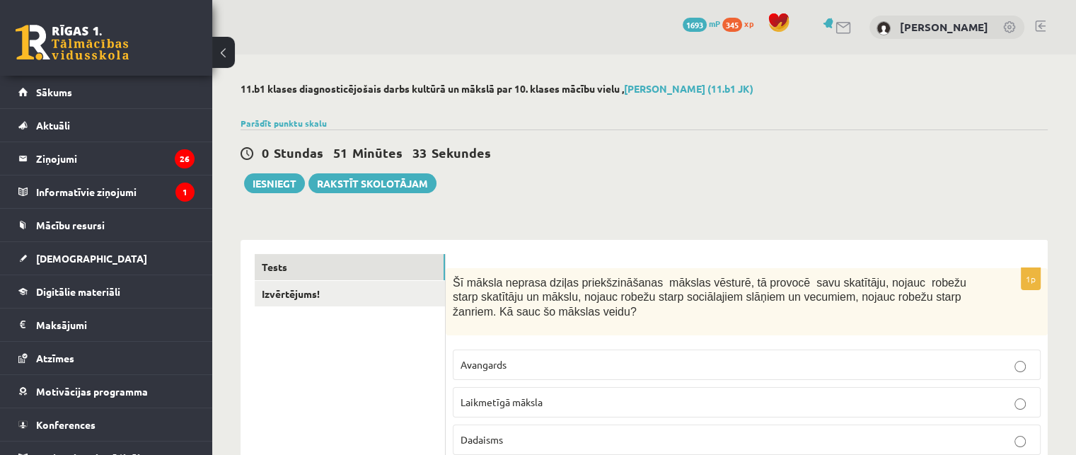
scroll to position [142, 0]
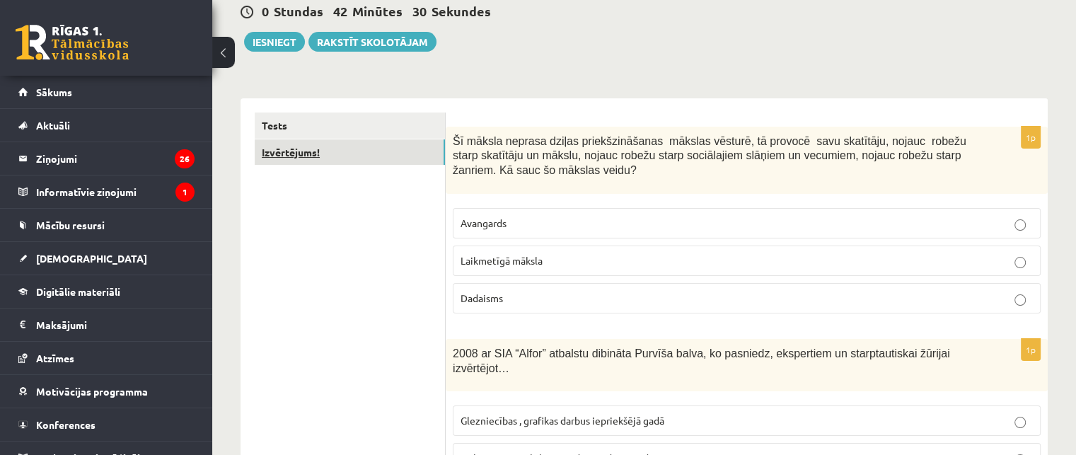
click at [300, 157] on link "Izvērtējums!" at bounding box center [350, 152] width 190 height 26
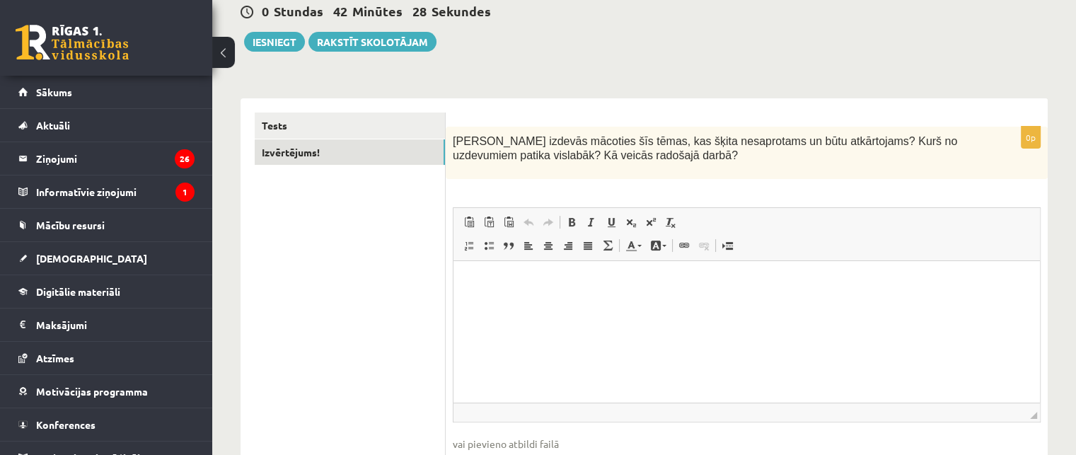
scroll to position [0, 0]
click at [513, 299] on html at bounding box center [747, 282] width 587 height 43
click at [263, 35] on button "Iesniegt" at bounding box center [274, 42] width 61 height 20
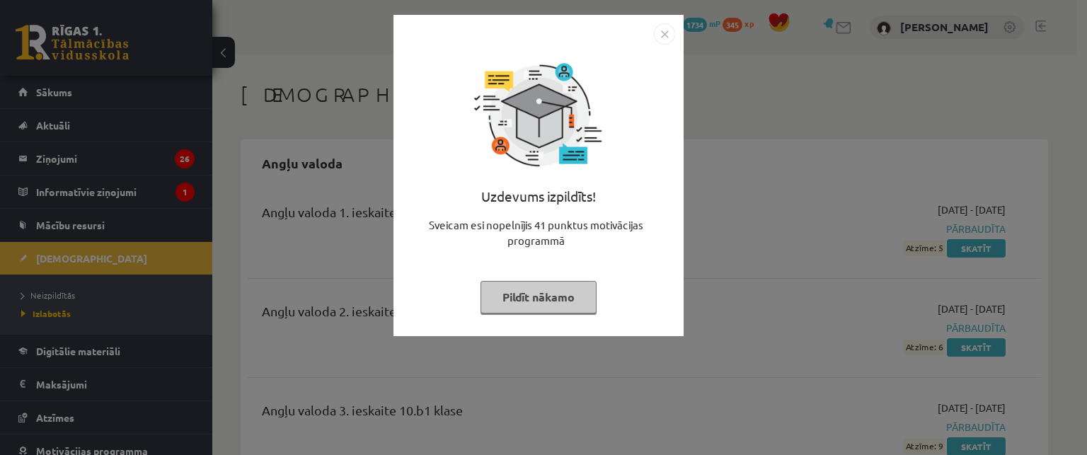
click at [565, 305] on button "Pildīt nākamo" at bounding box center [538, 297] width 116 height 33
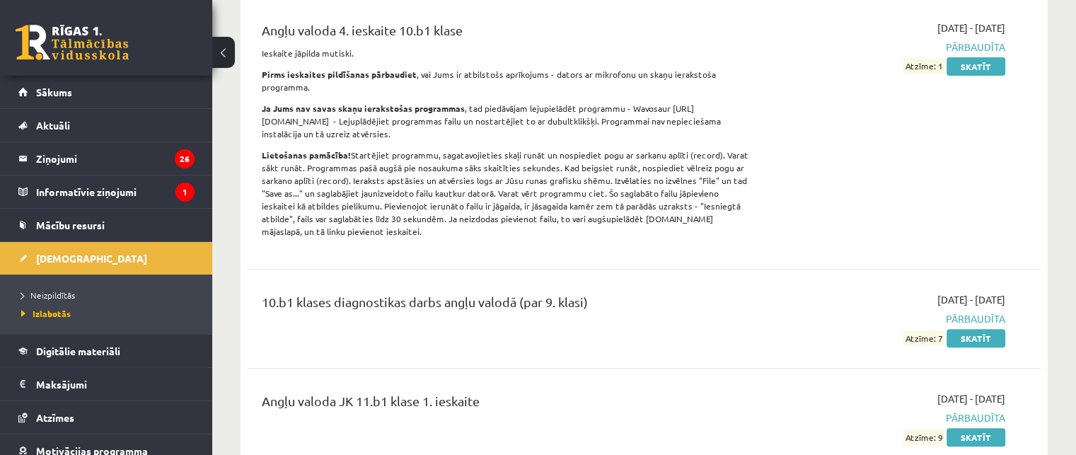
scroll to position [495, 0]
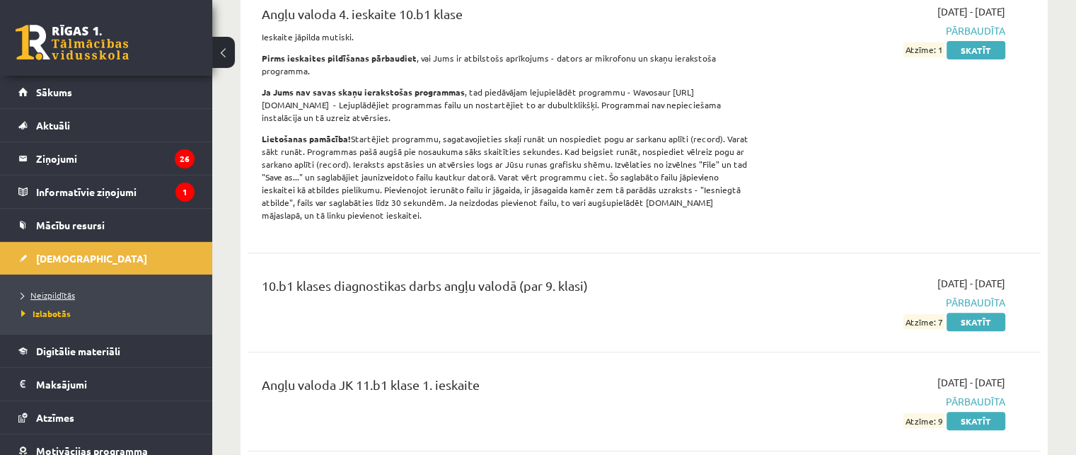
click at [57, 295] on span "Neizpildītās" at bounding box center [48, 294] width 54 height 11
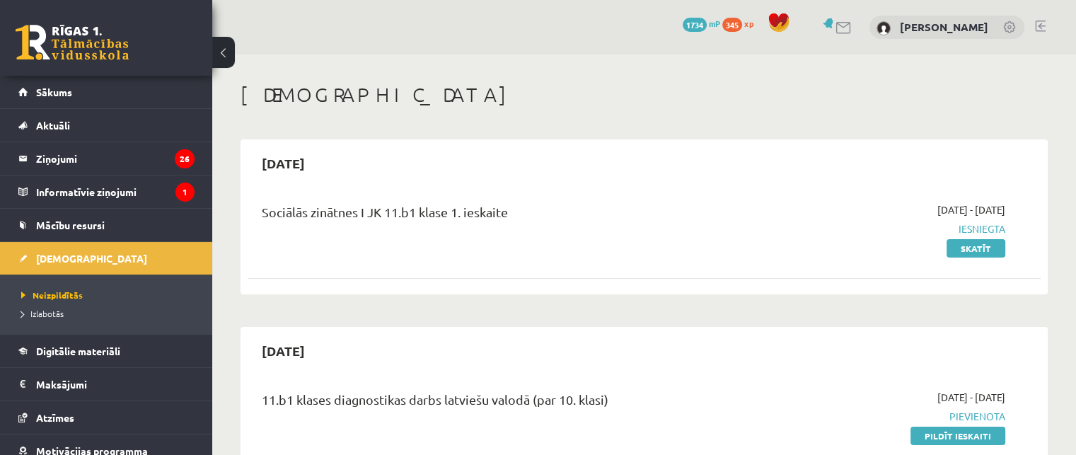
scroll to position [283, 0]
